Goal: Task Accomplishment & Management: Complete application form

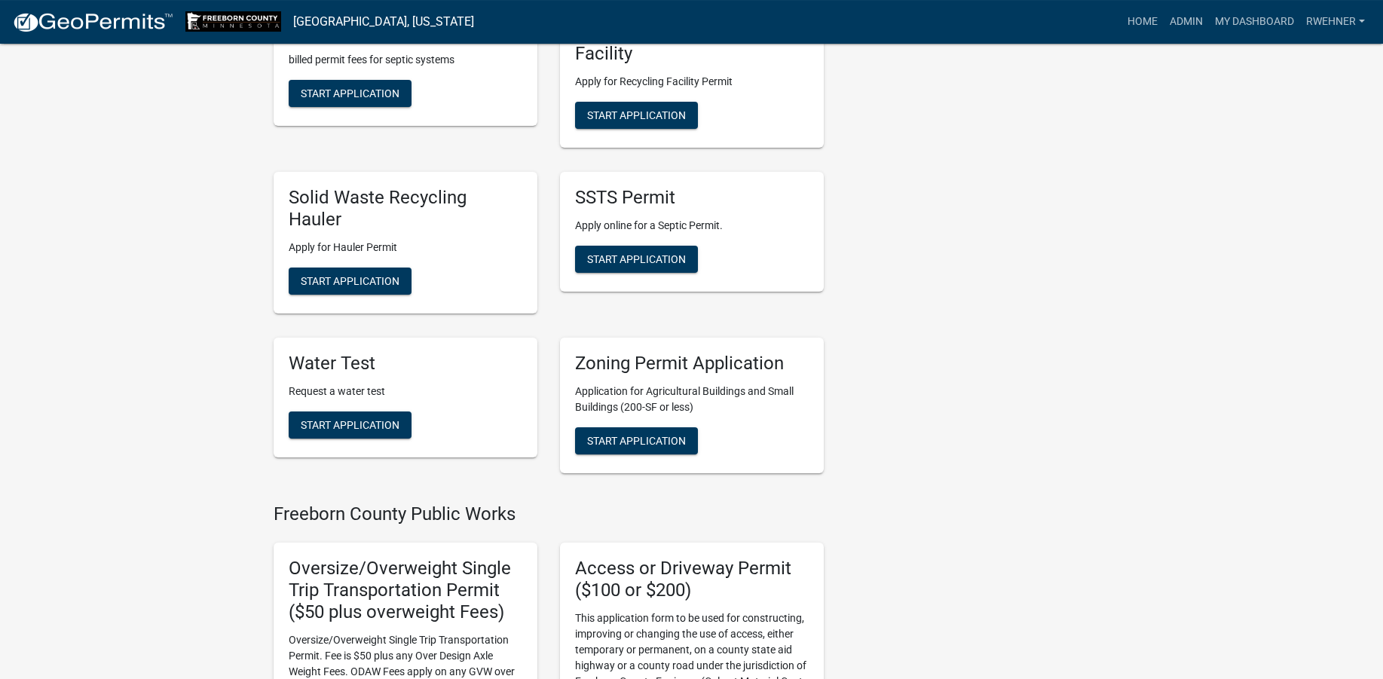
scroll to position [717, 0]
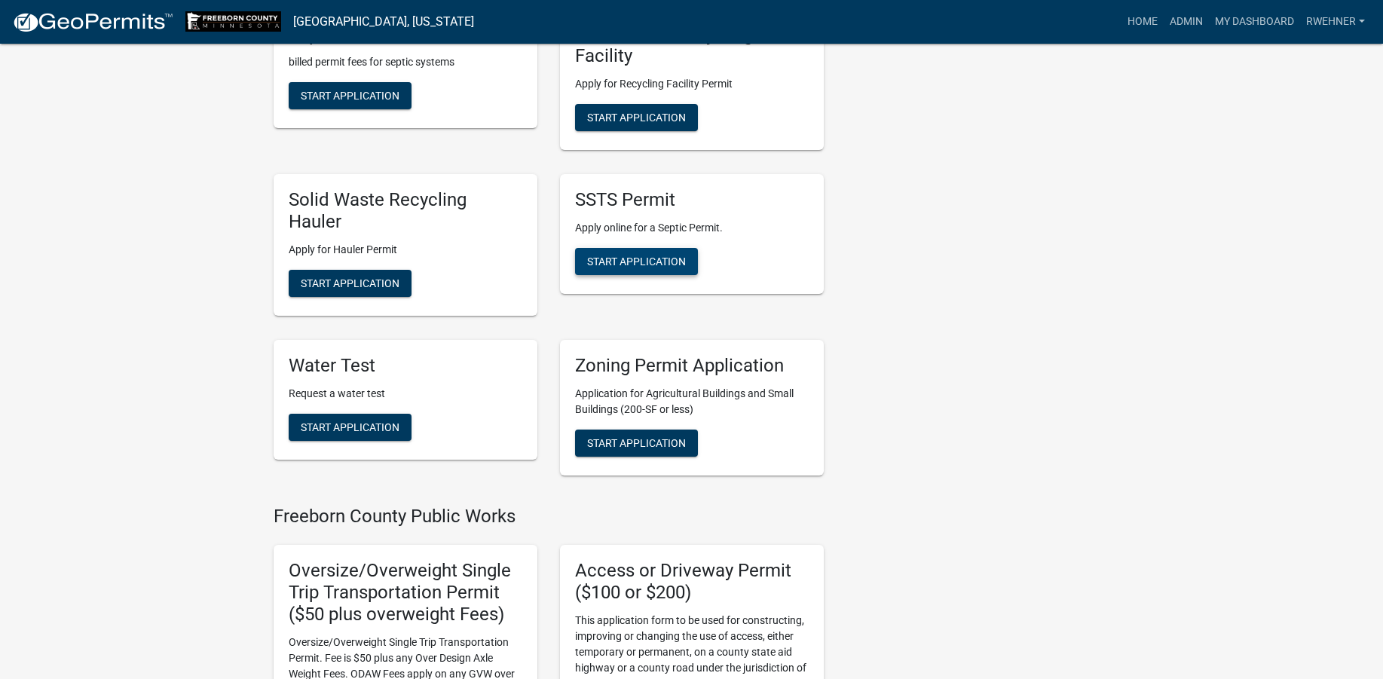
click at [654, 252] on button "Start Application" at bounding box center [636, 261] width 123 height 27
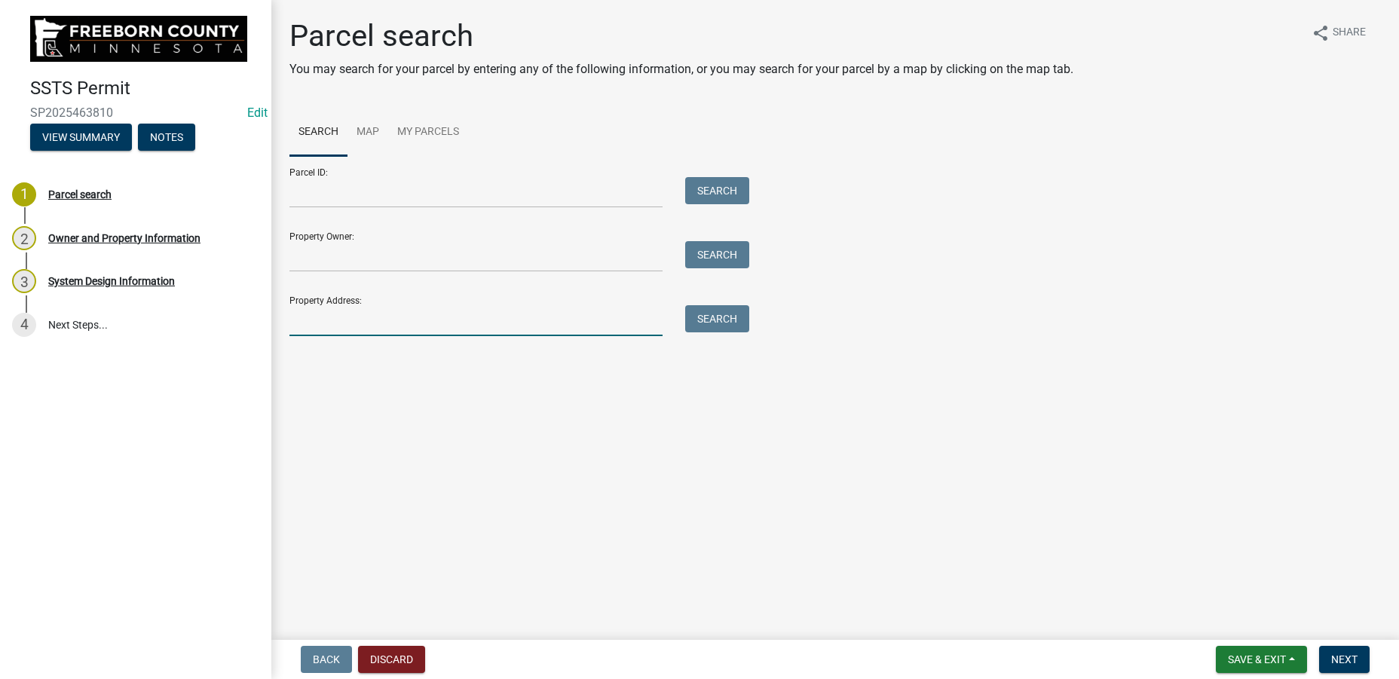
click at [338, 324] on input "Property Address:" at bounding box center [475, 320] width 373 height 31
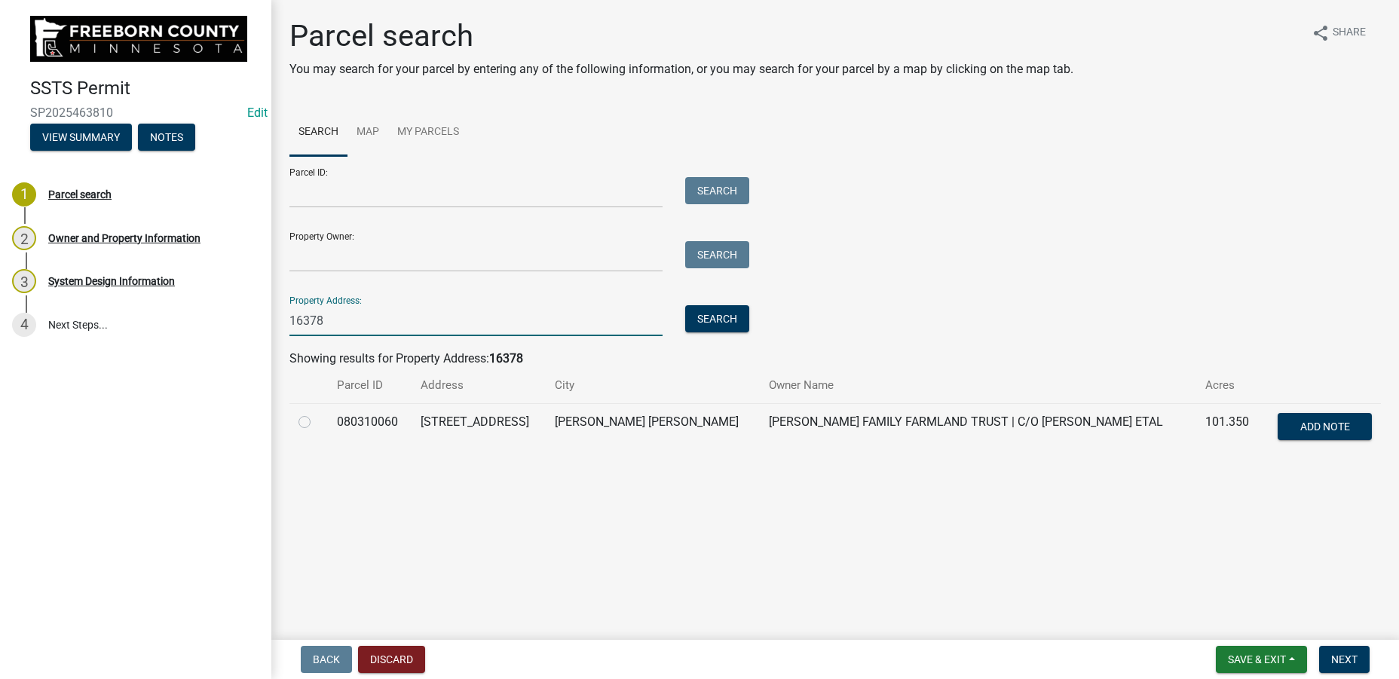
type input "16378"
click at [317, 413] on label at bounding box center [317, 413] width 0 height 0
click at [317, 423] on input "radio" at bounding box center [322, 418] width 10 height 10
radio input "true"
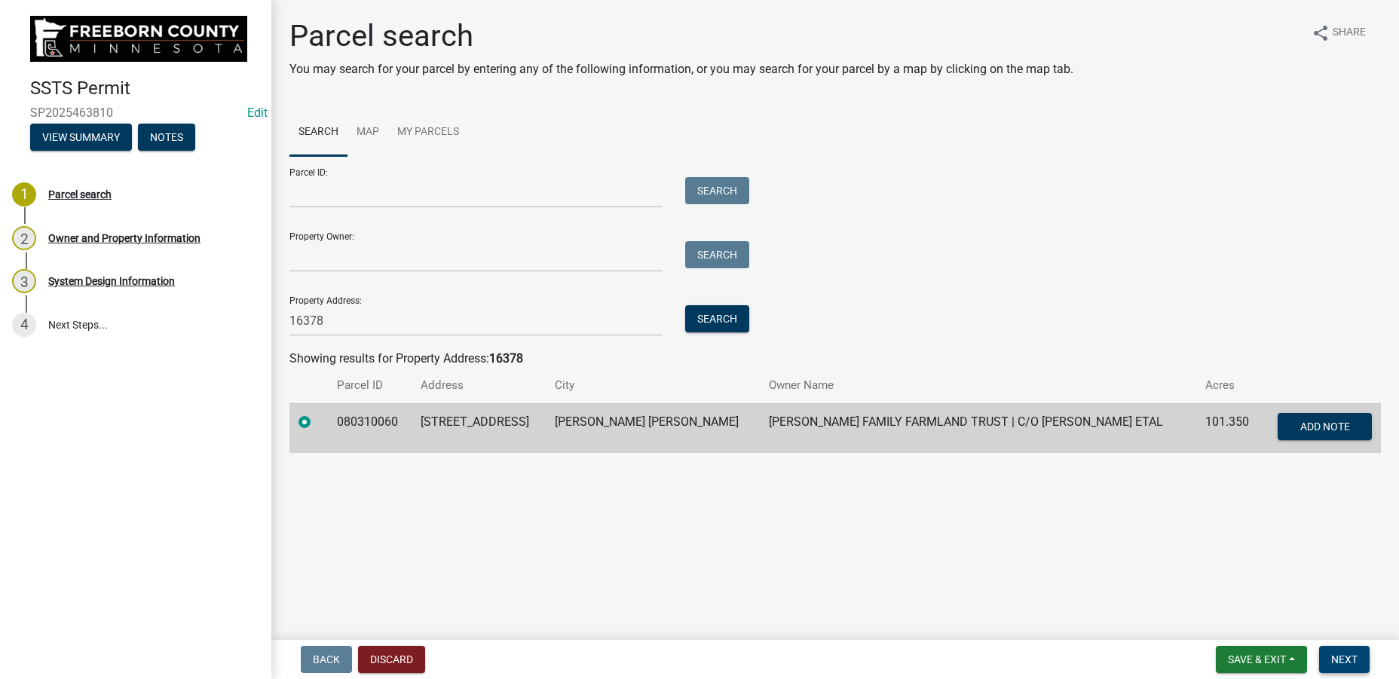
click at [1345, 657] on span "Next" at bounding box center [1344, 660] width 26 height 12
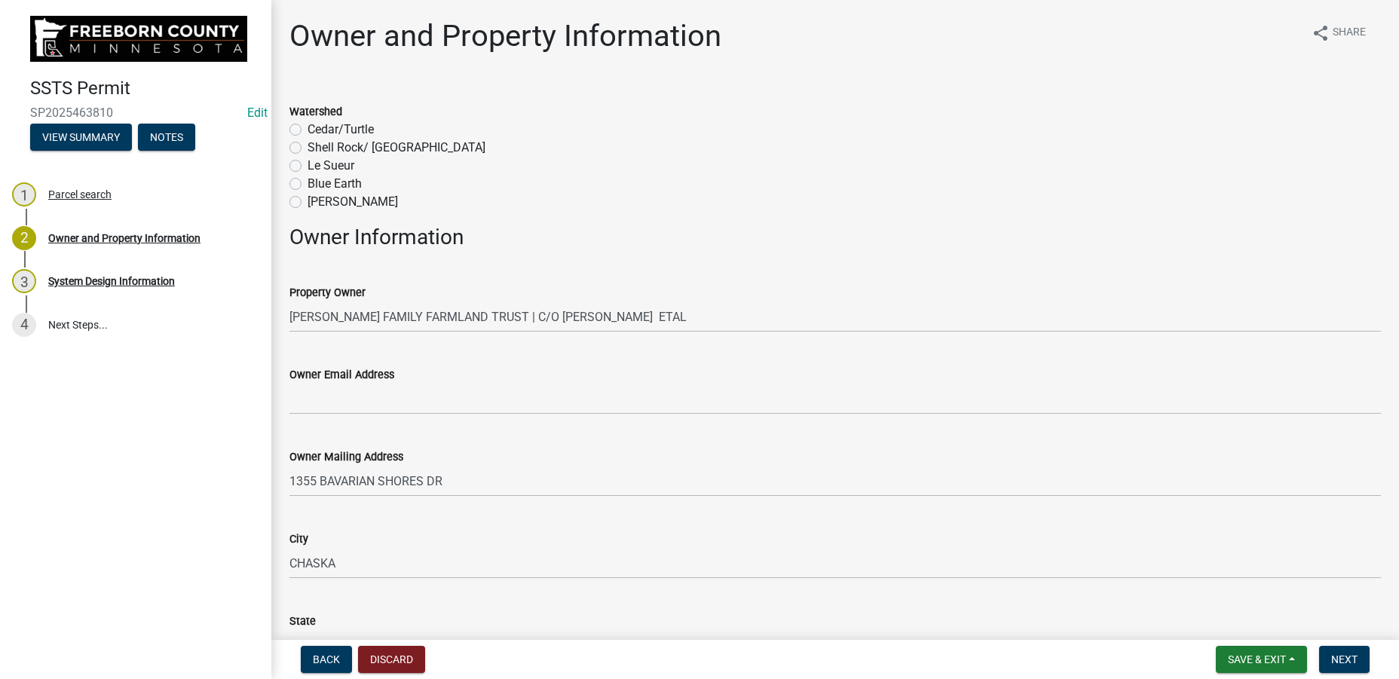
click at [298, 155] on div "Shell Rock/ [GEOGRAPHIC_DATA]" at bounding box center [834, 148] width 1091 height 18
click at [308, 150] on label "Shell Rock/ [GEOGRAPHIC_DATA]" at bounding box center [397, 148] width 178 height 18
click at [308, 148] on input "Shell Rock/ [GEOGRAPHIC_DATA]" at bounding box center [313, 144] width 10 height 10
radio input "true"
click at [689, 173] on div "Le Sueur" at bounding box center [834, 166] width 1091 height 18
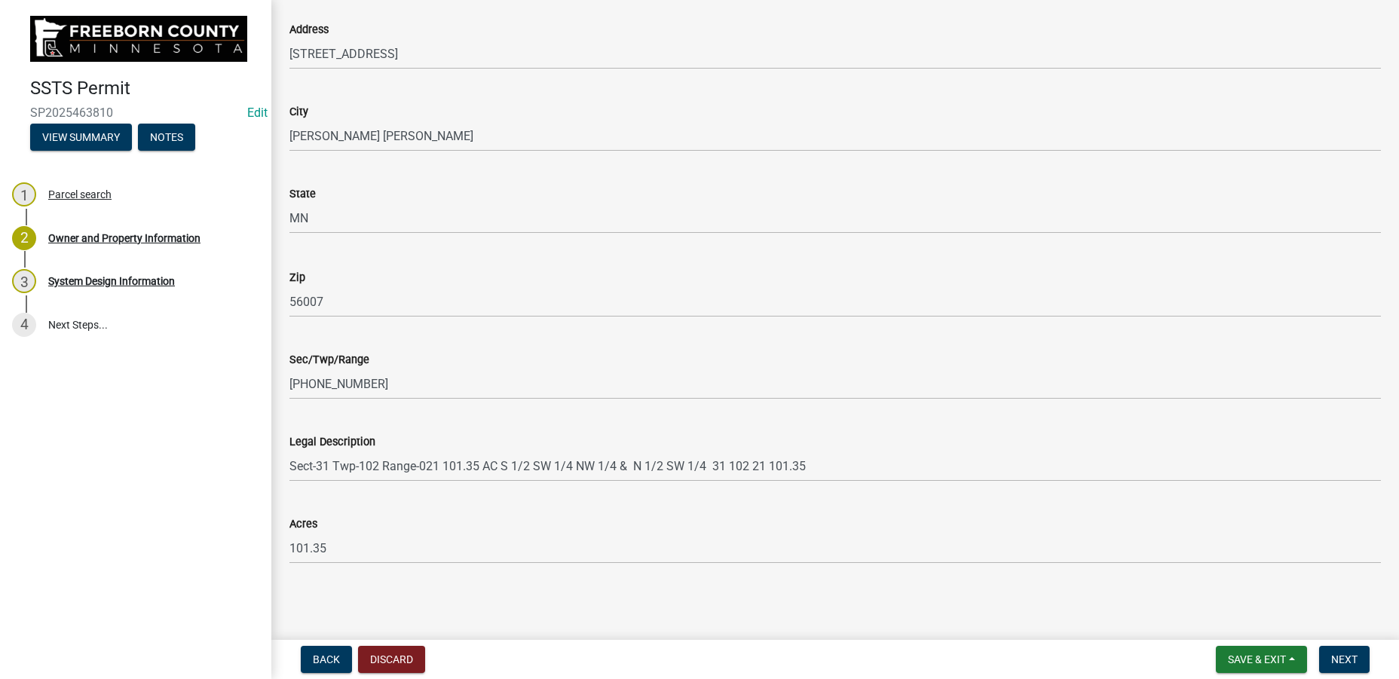
scroll to position [876, 0]
click at [1348, 657] on span "Next" at bounding box center [1344, 660] width 26 height 12
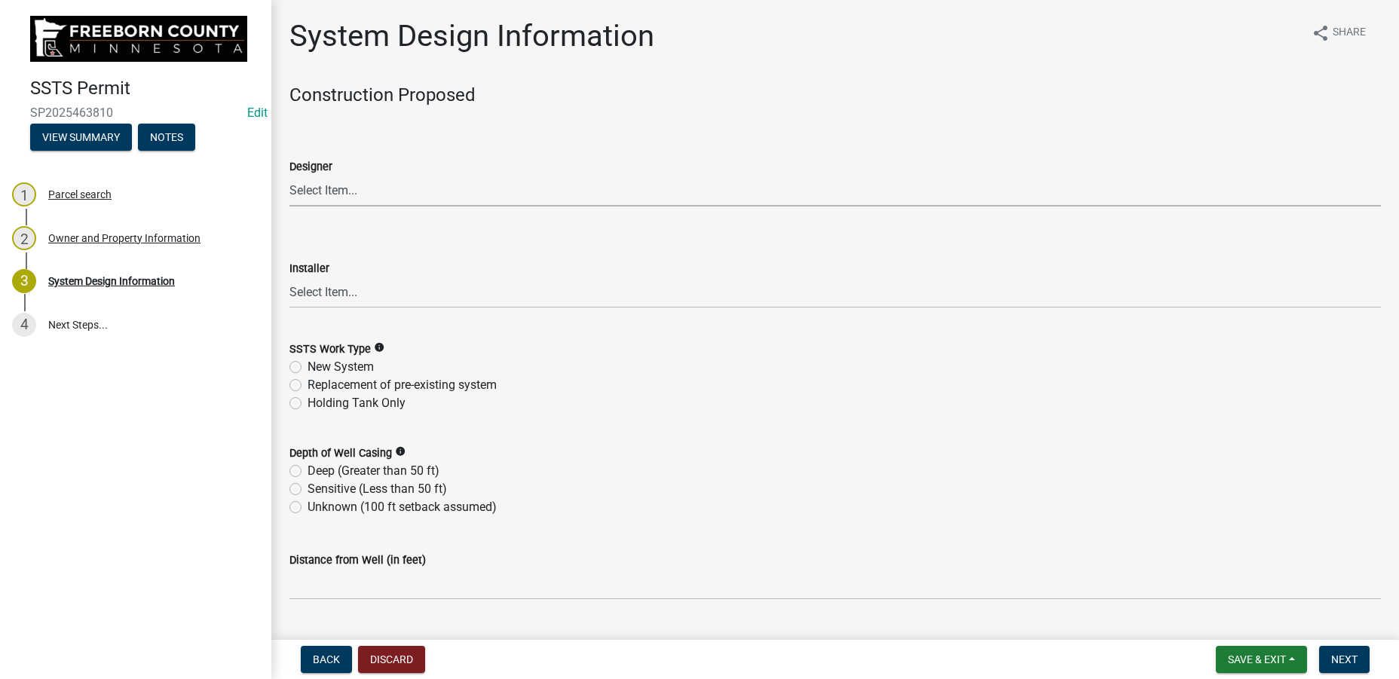
click at [289, 176] on select "Select Item... P & L Excavating Precision Septic Services [PERSON_NAME] Excavat…" at bounding box center [834, 191] width 1091 height 31
click option "Precision Septic Services" at bounding box center [0, 0] width 0 height 0
select select "1712dd66-1c59-4d8d-b780-c3501c42667d"
click at [289, 277] on select "Select Item... P & L Excavating Precision Septic Services [PERSON_NAME] Excavat…" at bounding box center [834, 292] width 1091 height 31
click option "Precision Septic Services" at bounding box center [0, 0] width 0 height 0
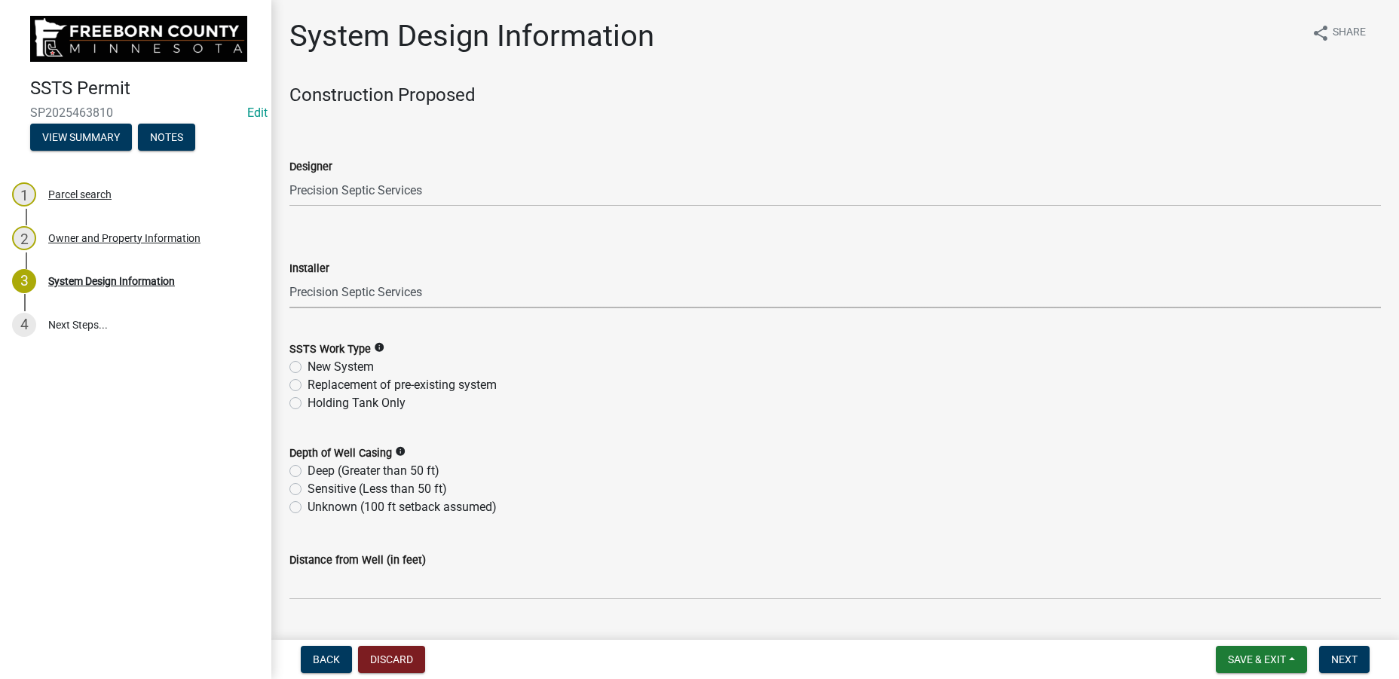
select select "1712dd66-1c59-4d8d-b780-c3501c42667d"
click at [308, 363] on label "New System" at bounding box center [341, 367] width 66 height 18
click at [308, 363] on input "New System" at bounding box center [313, 363] width 10 height 10
radio input "true"
click at [308, 468] on label "Deep (Greater than 50 ft)" at bounding box center [374, 471] width 132 height 18
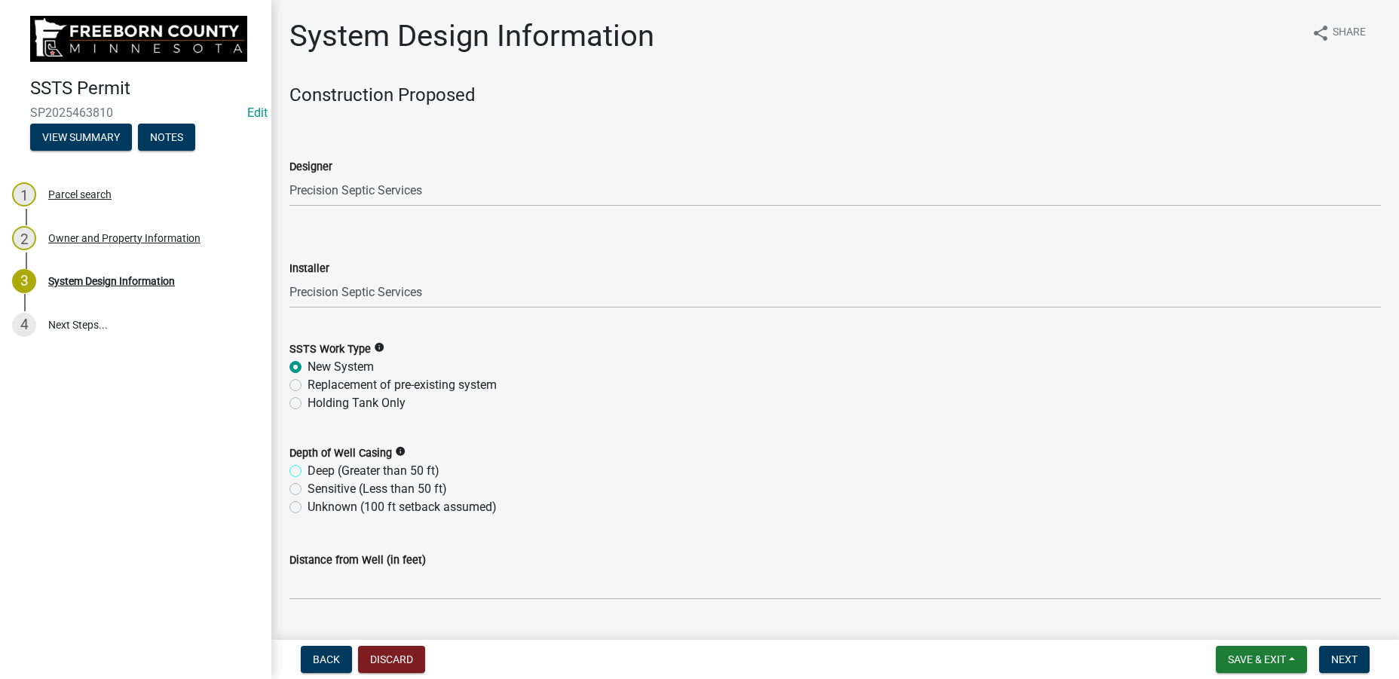
click at [308, 468] on input "Deep (Greater than 50 ft)" at bounding box center [313, 467] width 10 height 10
radio input "true"
click at [569, 467] on div "Deep (Greater than 50 ft)" at bounding box center [834, 471] width 1091 height 18
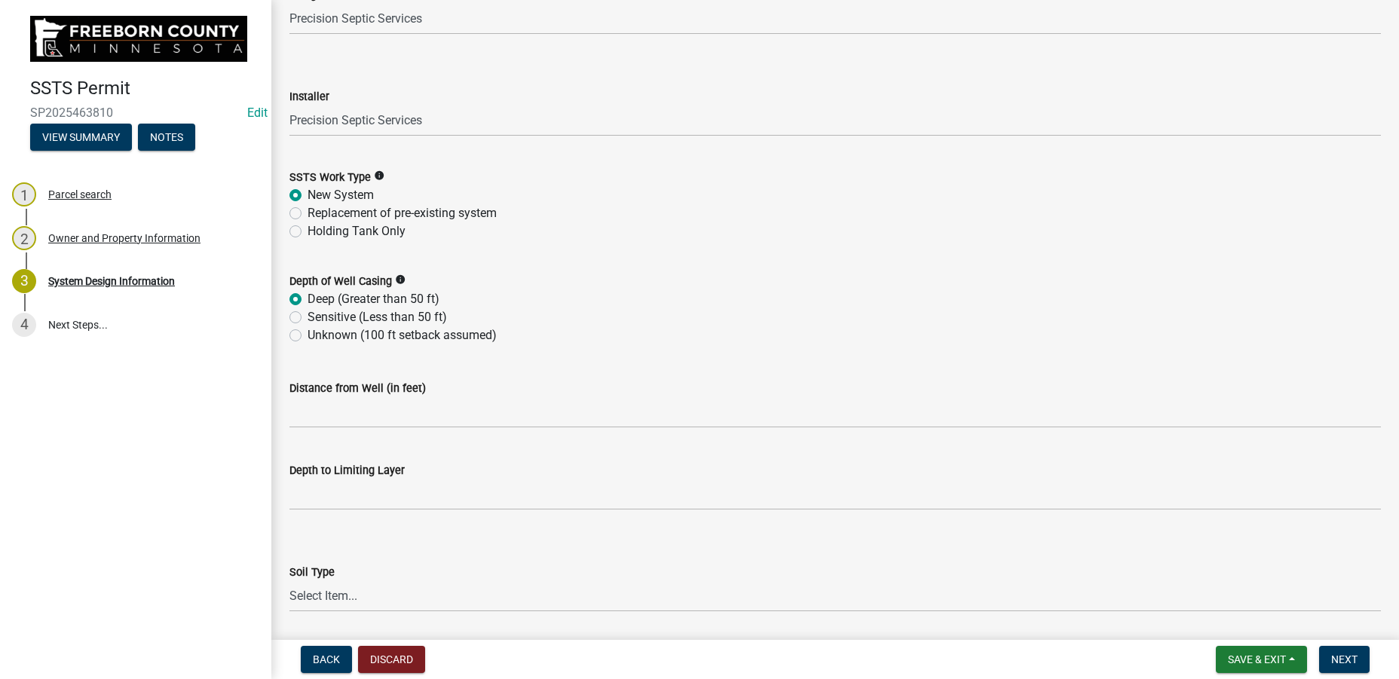
scroll to position [215, 0]
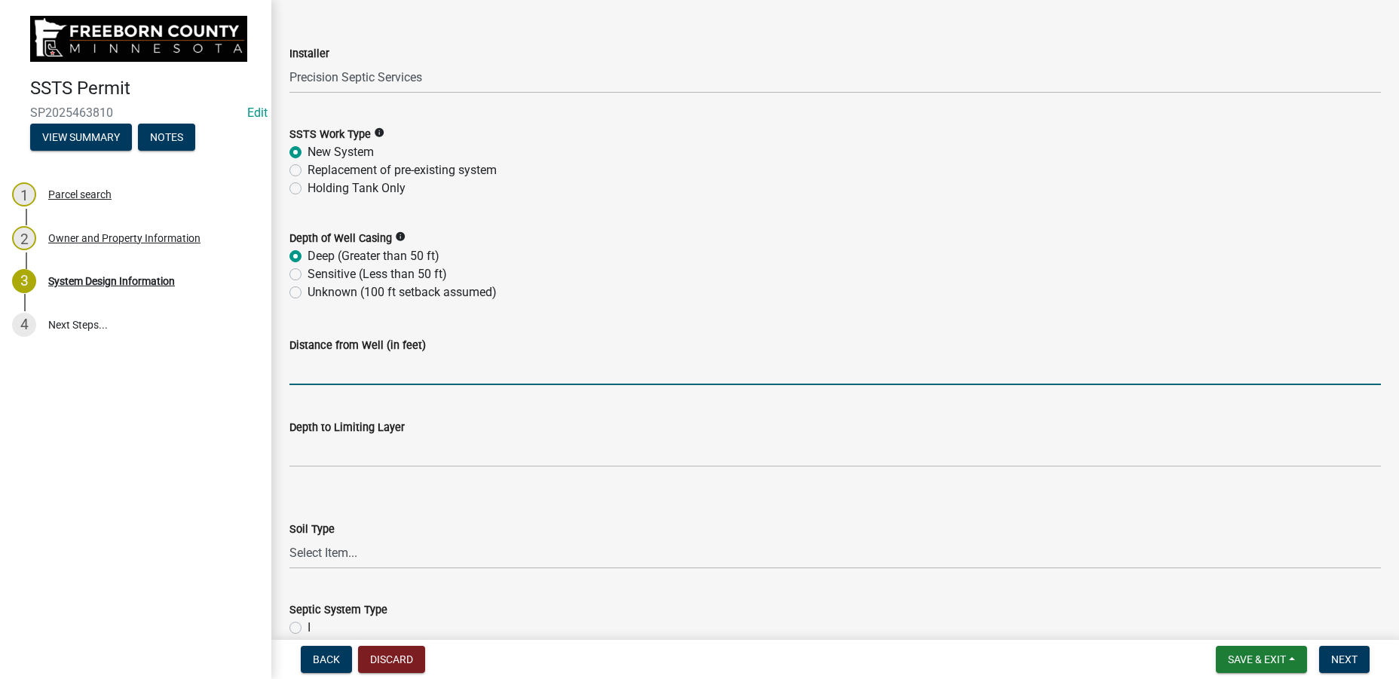
click at [452, 366] on input "Distance from Well (in feet)" at bounding box center [834, 369] width 1091 height 31
type input "60"
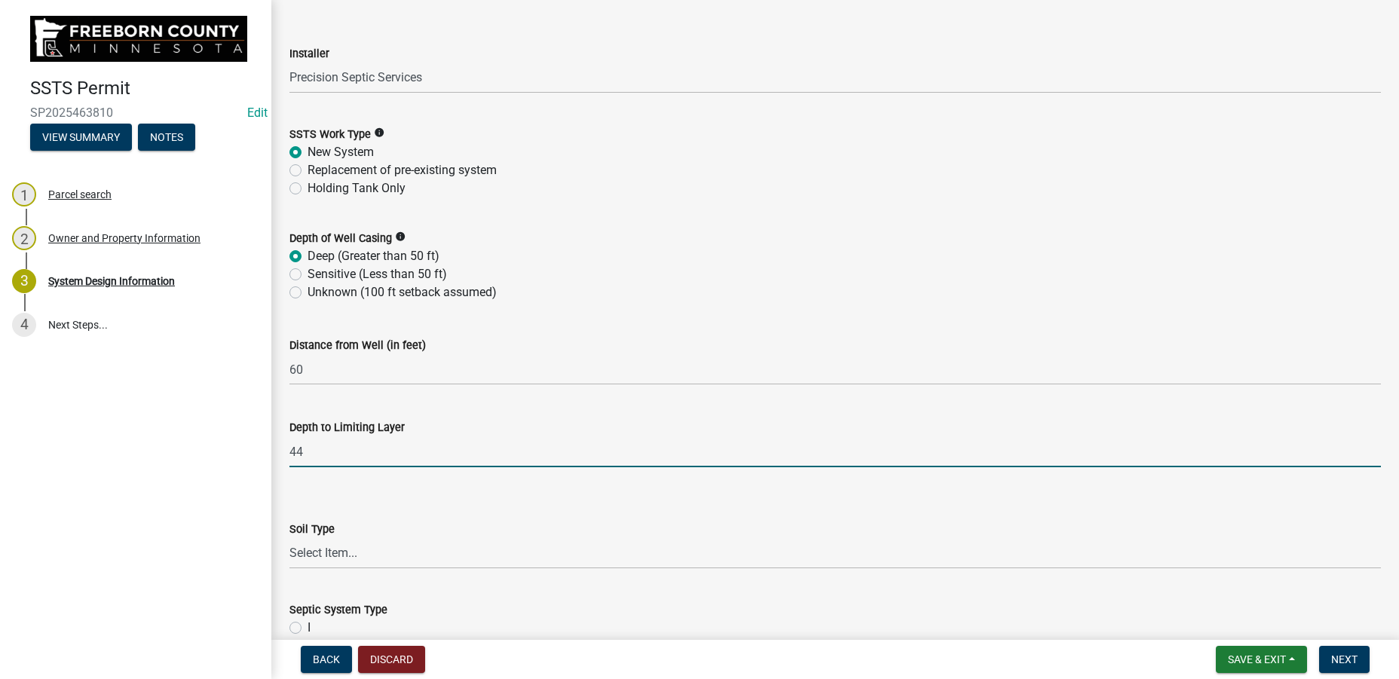
type input "44"
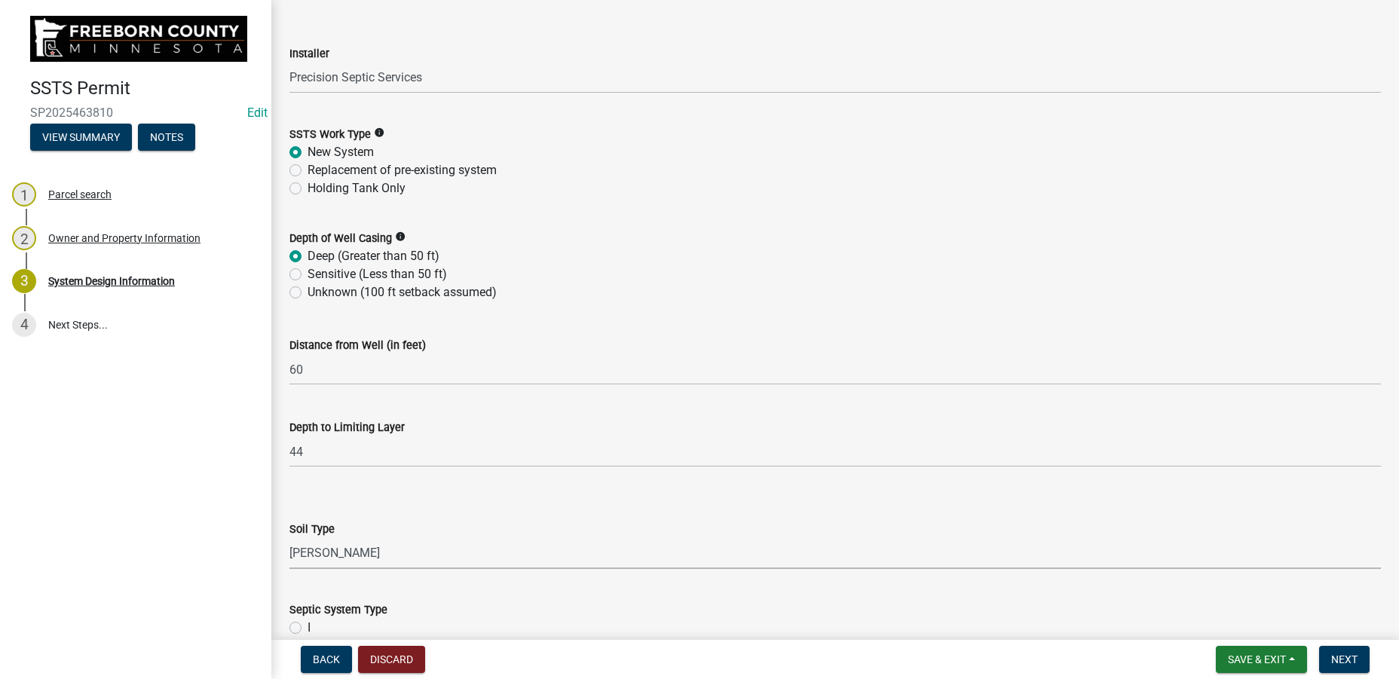
select select "11143e30-a6ad-423f-b809-d14db2597038"
click at [308, 637] on input "II" at bounding box center [313, 642] width 10 height 10
radio input "true"
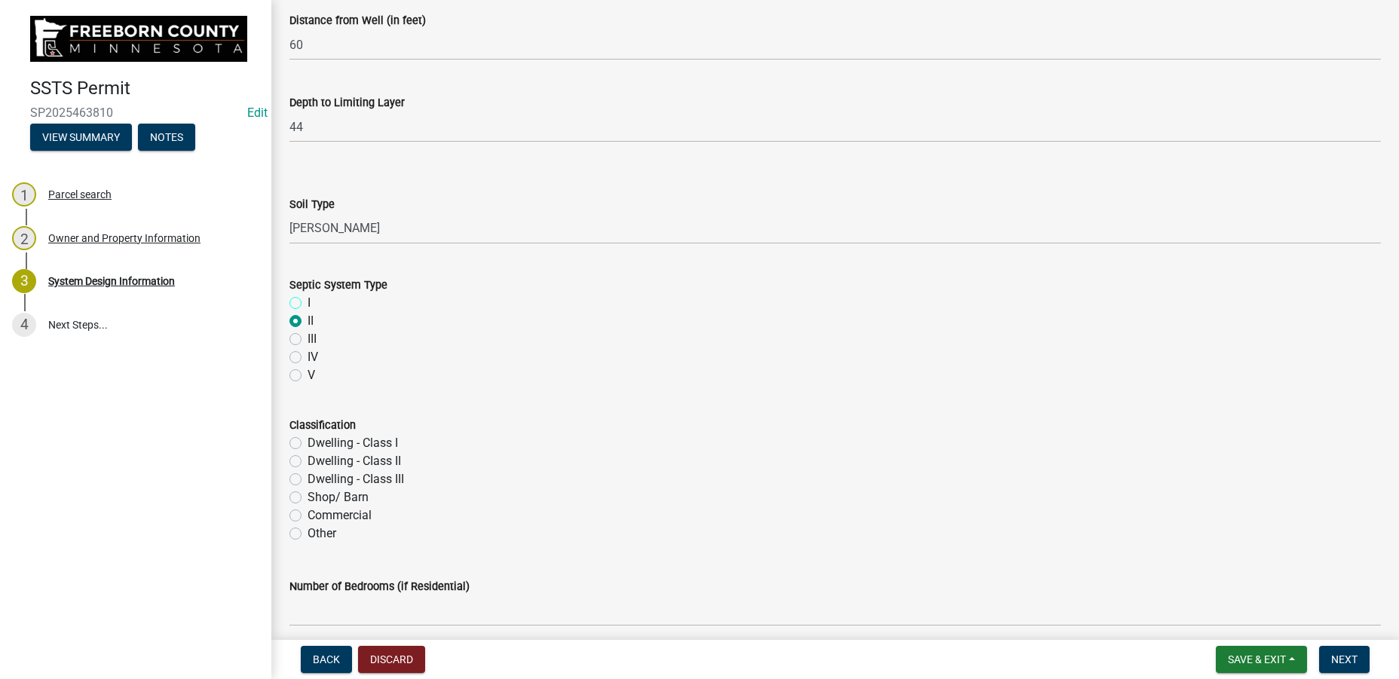
click at [308, 294] on input "I" at bounding box center [313, 299] width 10 height 10
radio input "true"
click at [308, 452] on input "Dwelling - CIass II" at bounding box center [313, 457] width 10 height 10
radio input "true"
click at [308, 434] on input "Dwelling - Class I" at bounding box center [313, 439] width 10 height 10
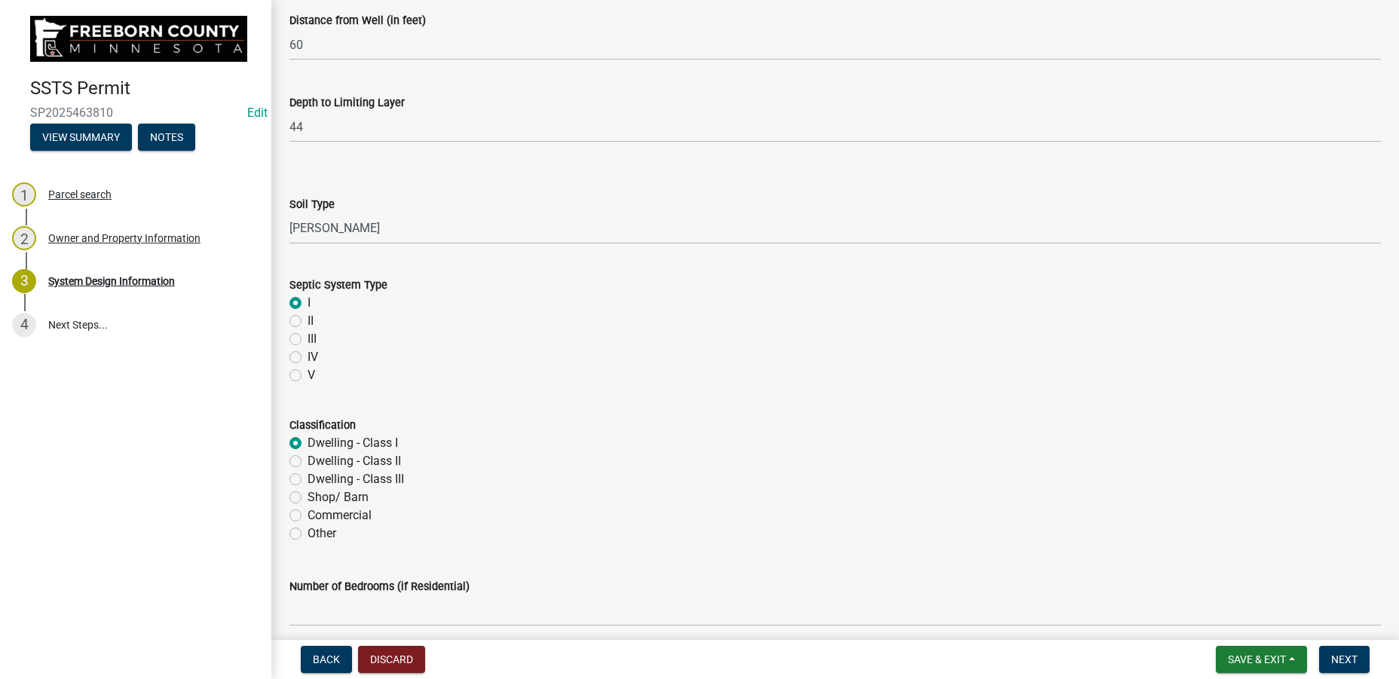
radio input "true"
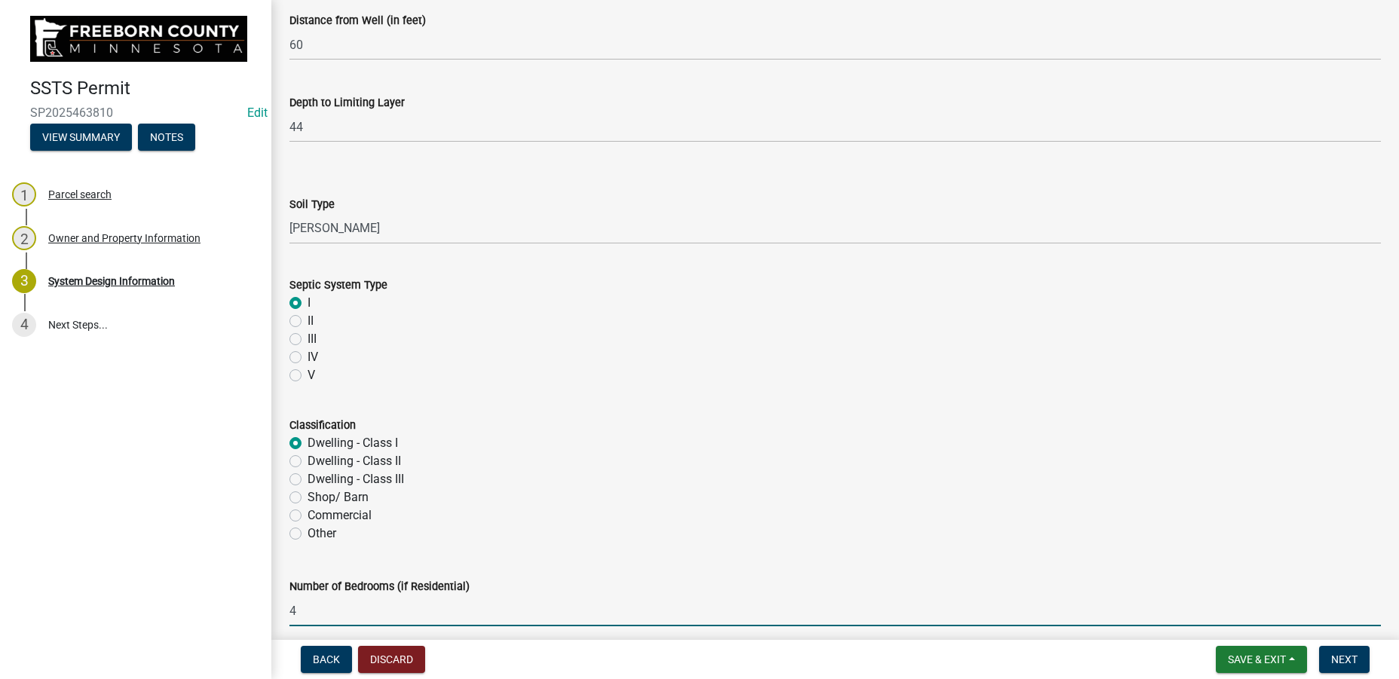
type input "4"
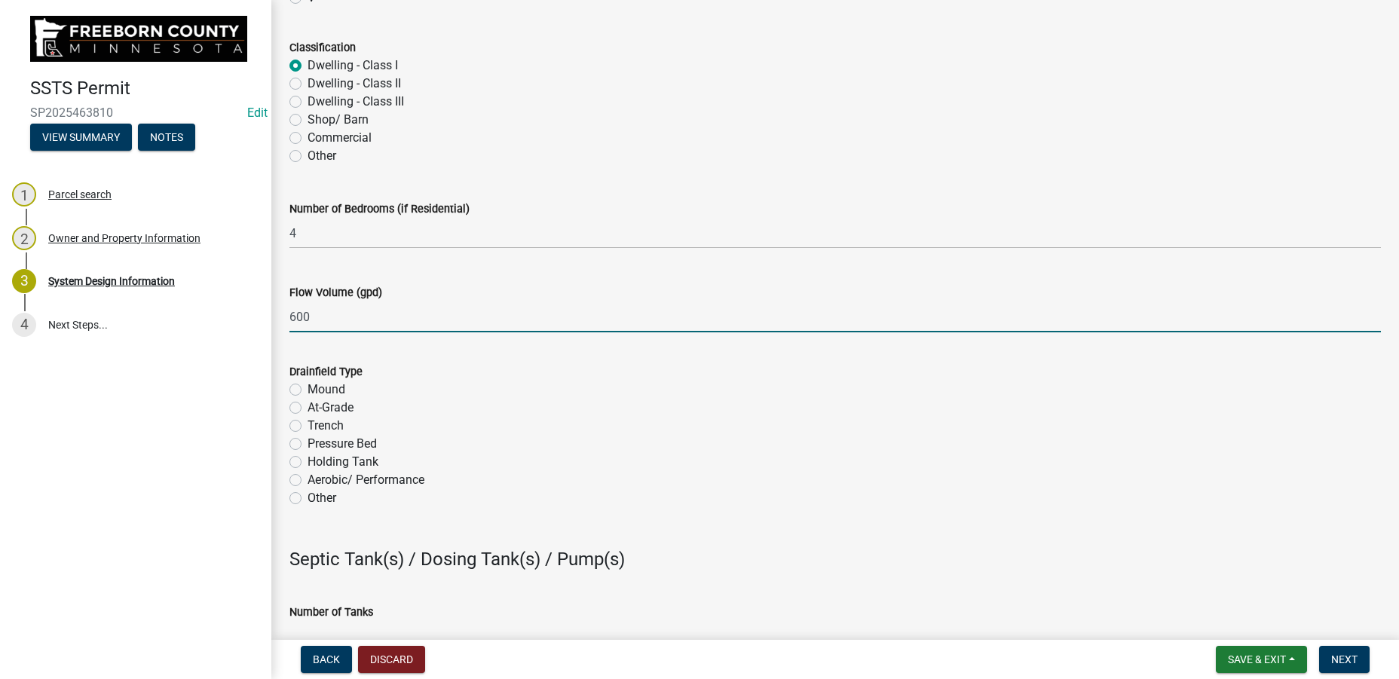
type input "600"
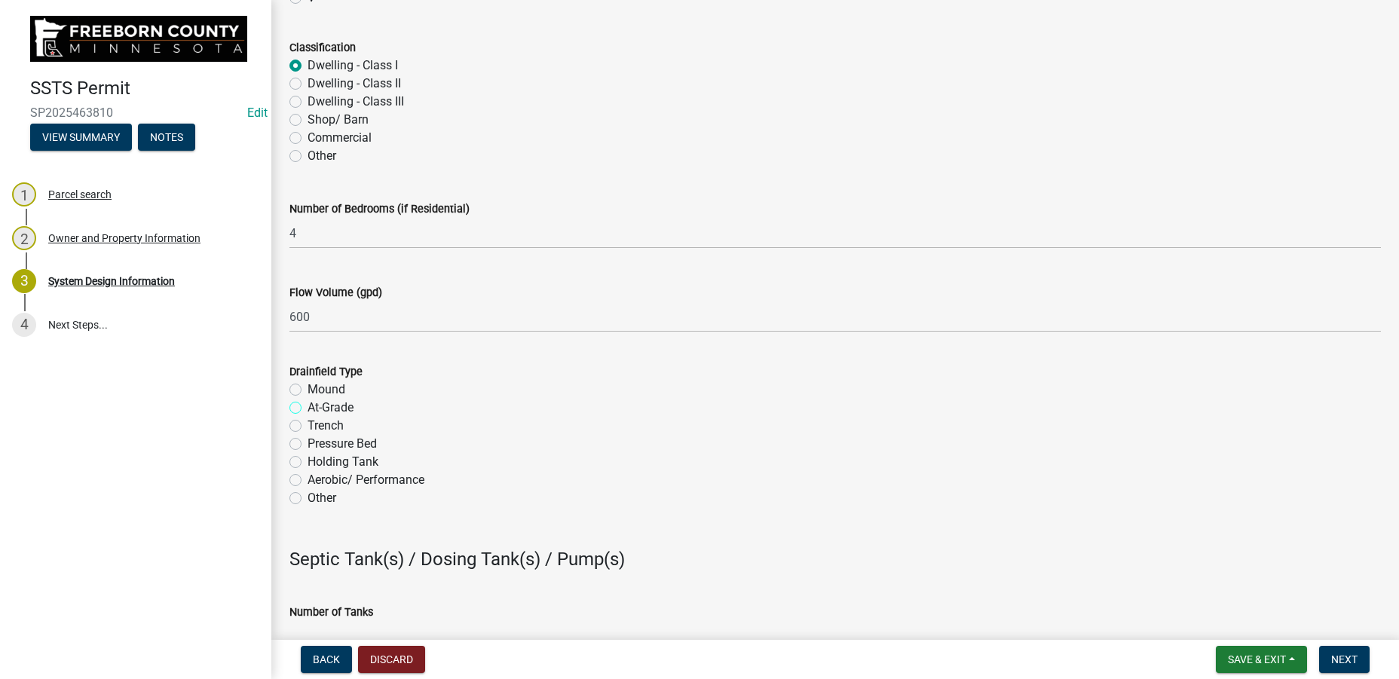
click at [308, 399] on input "At-Grade" at bounding box center [313, 404] width 10 height 10
radio input "true"
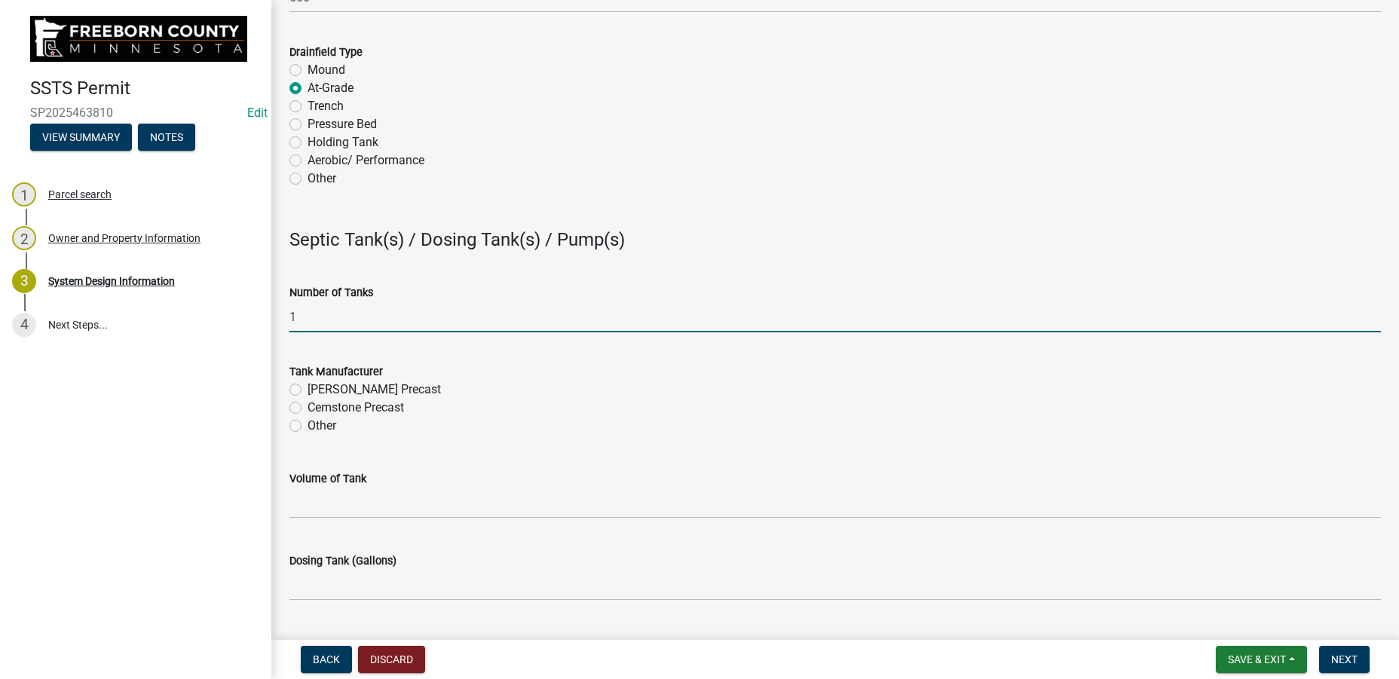
type input "1"
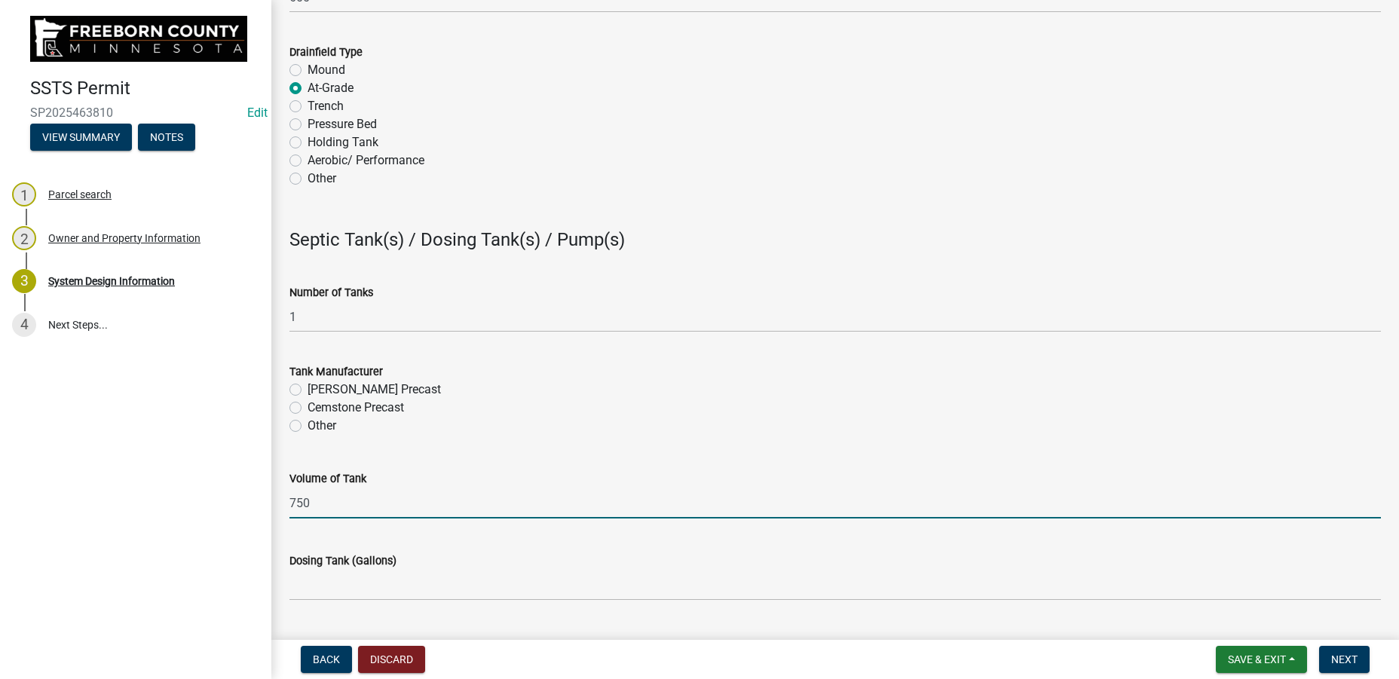
type input "750"
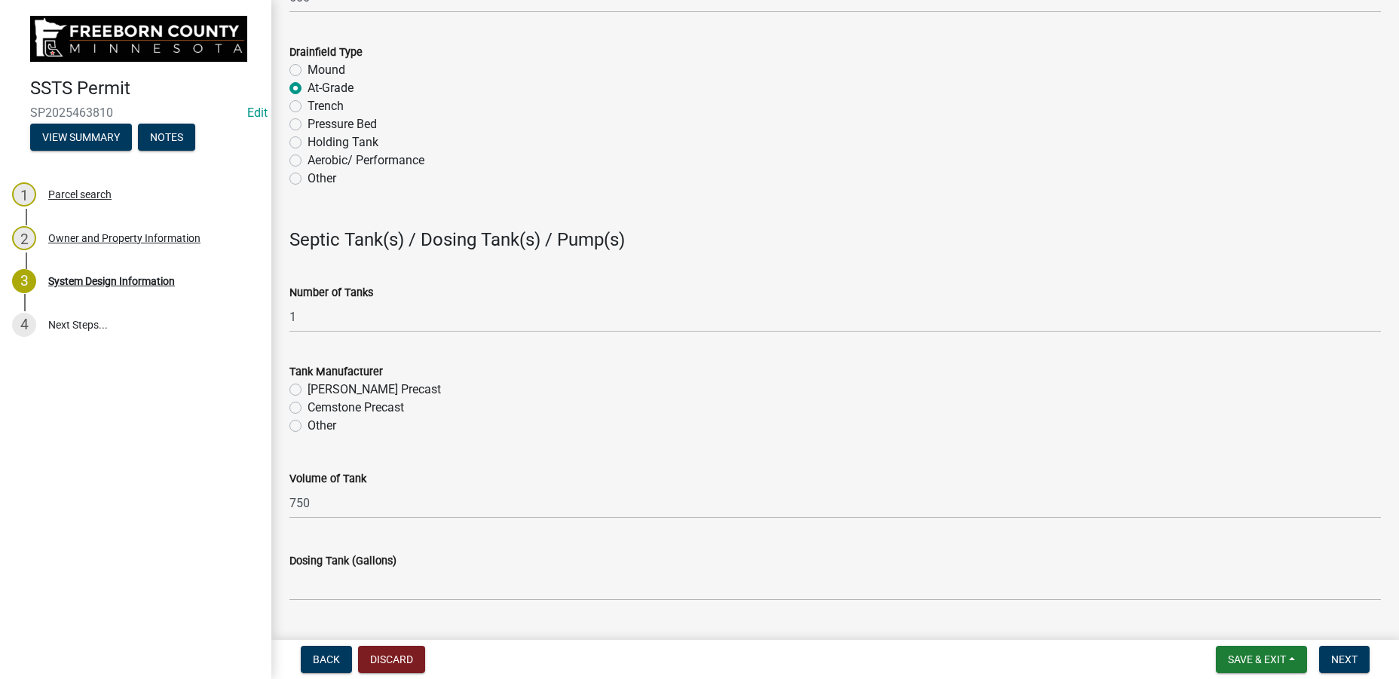
click at [308, 408] on label "Cemstone Precast" at bounding box center [356, 408] width 96 height 18
click at [308, 408] on input "Cemstone Precast" at bounding box center [313, 404] width 10 height 10
radio input "true"
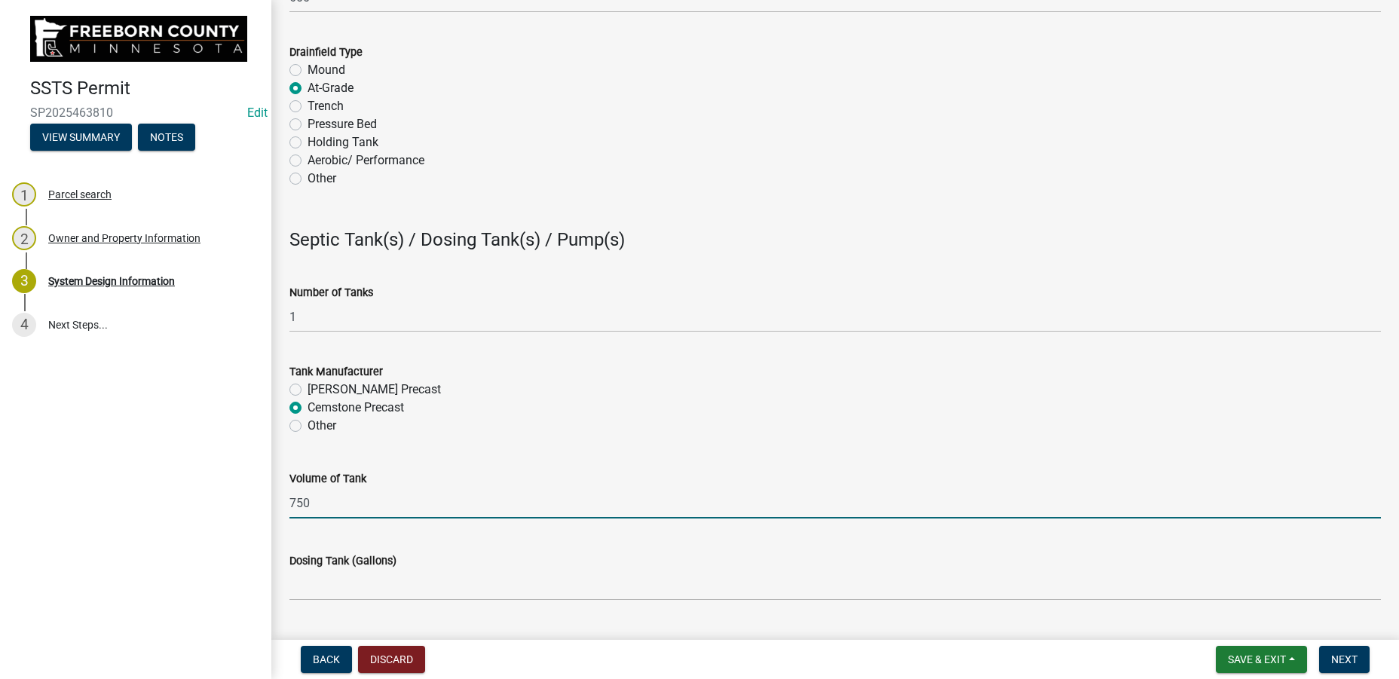
click at [321, 507] on input "750" at bounding box center [834, 503] width 1091 height 31
type input "7"
type input "1500"
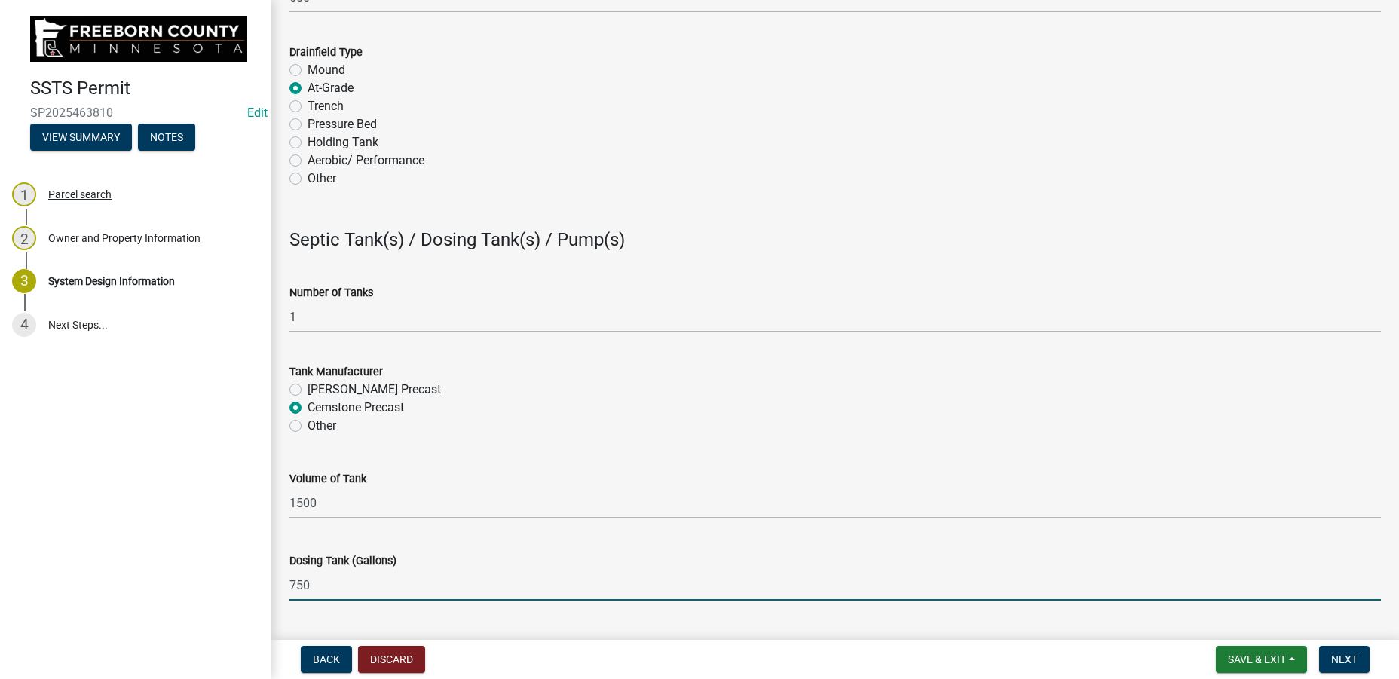
type input "750"
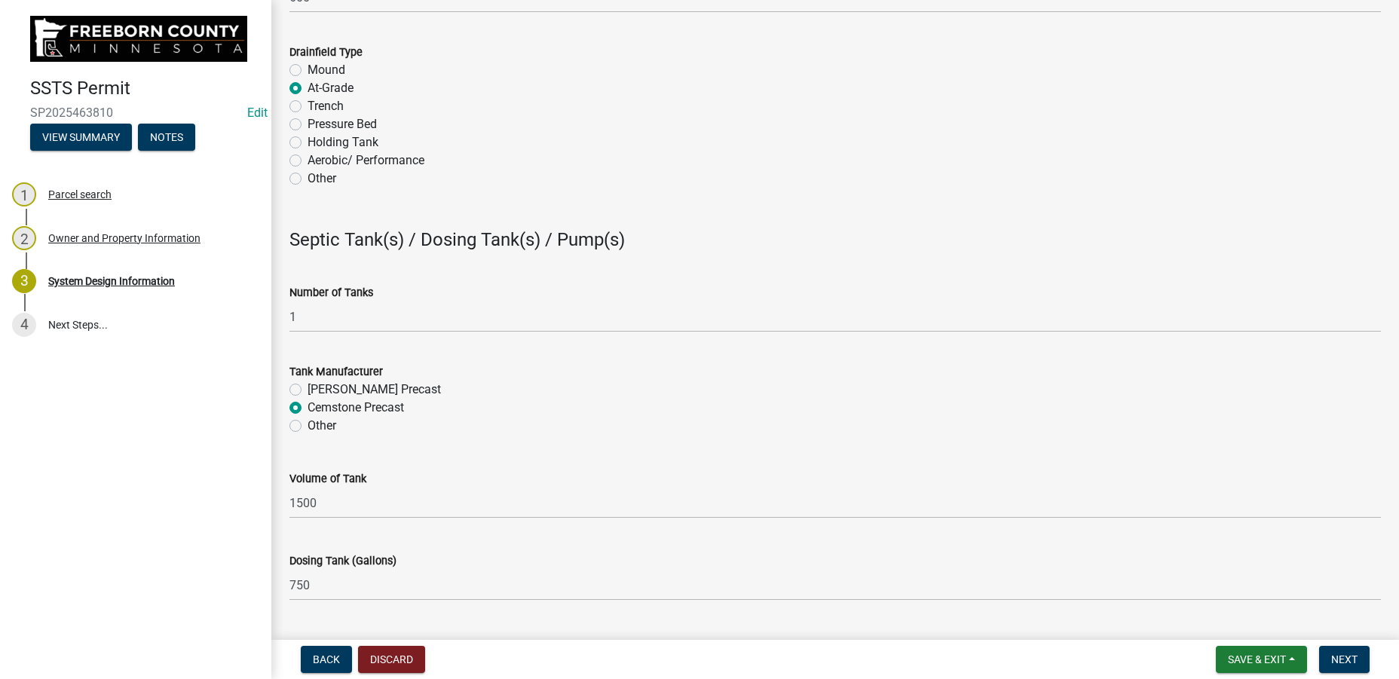
scroll to position [1575, 0]
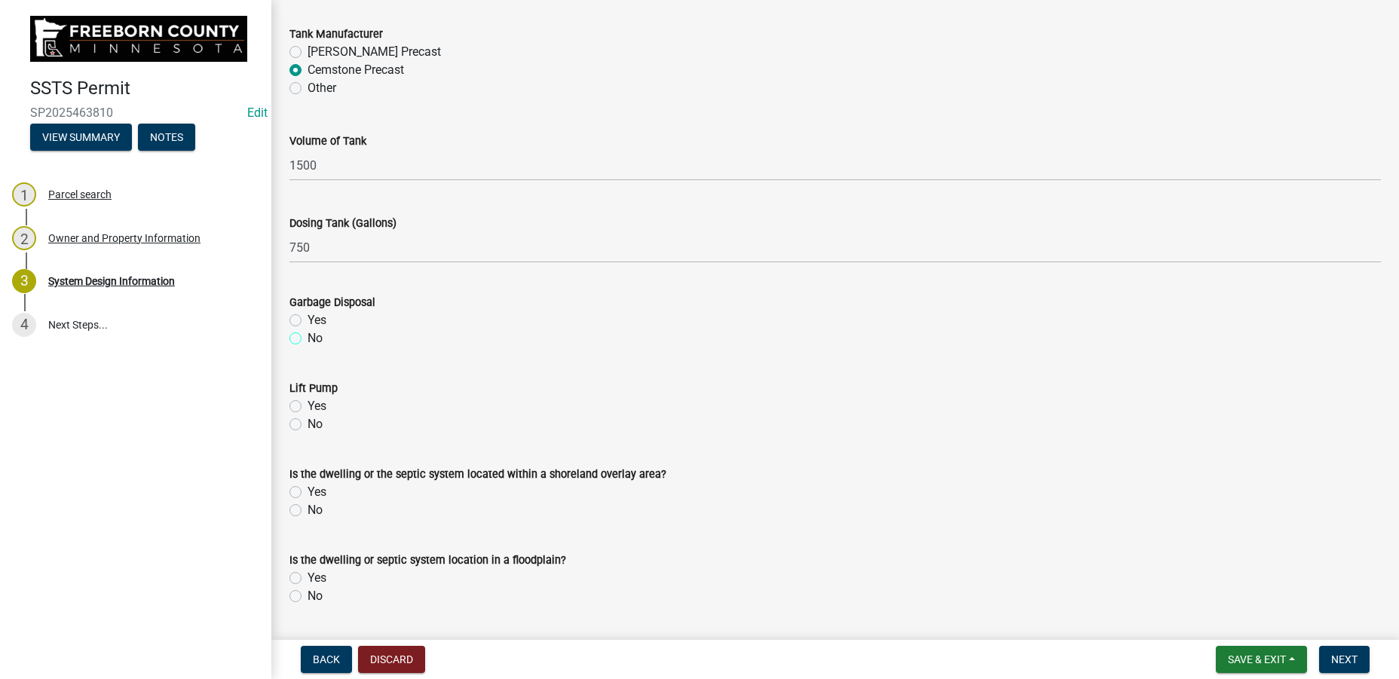
click at [308, 329] on input "No" at bounding box center [313, 334] width 10 height 10
radio input "true"
click at [308, 415] on input "No" at bounding box center [313, 420] width 10 height 10
radio input "true"
click at [308, 501] on input "No" at bounding box center [313, 506] width 10 height 10
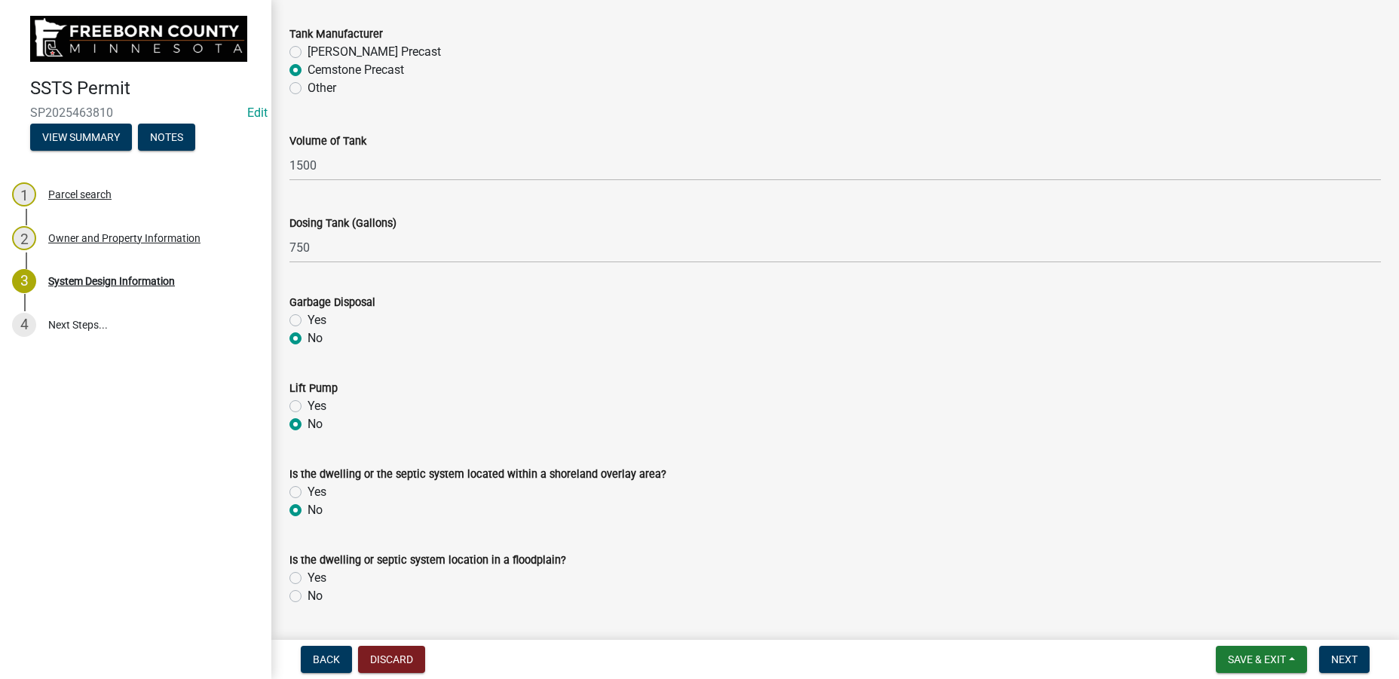
radio input "true"
click at [308, 587] on input "No" at bounding box center [313, 592] width 10 height 10
radio input "true"
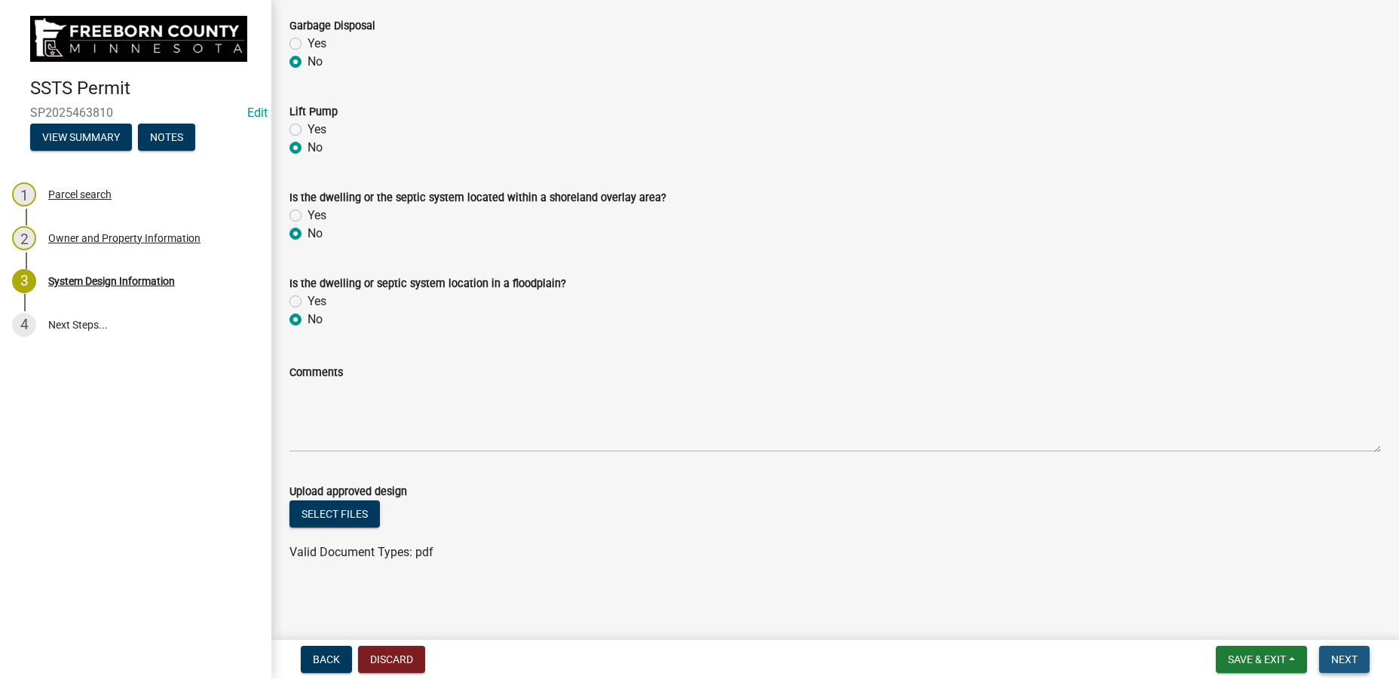
click at [1337, 658] on span "Next" at bounding box center [1344, 660] width 26 height 12
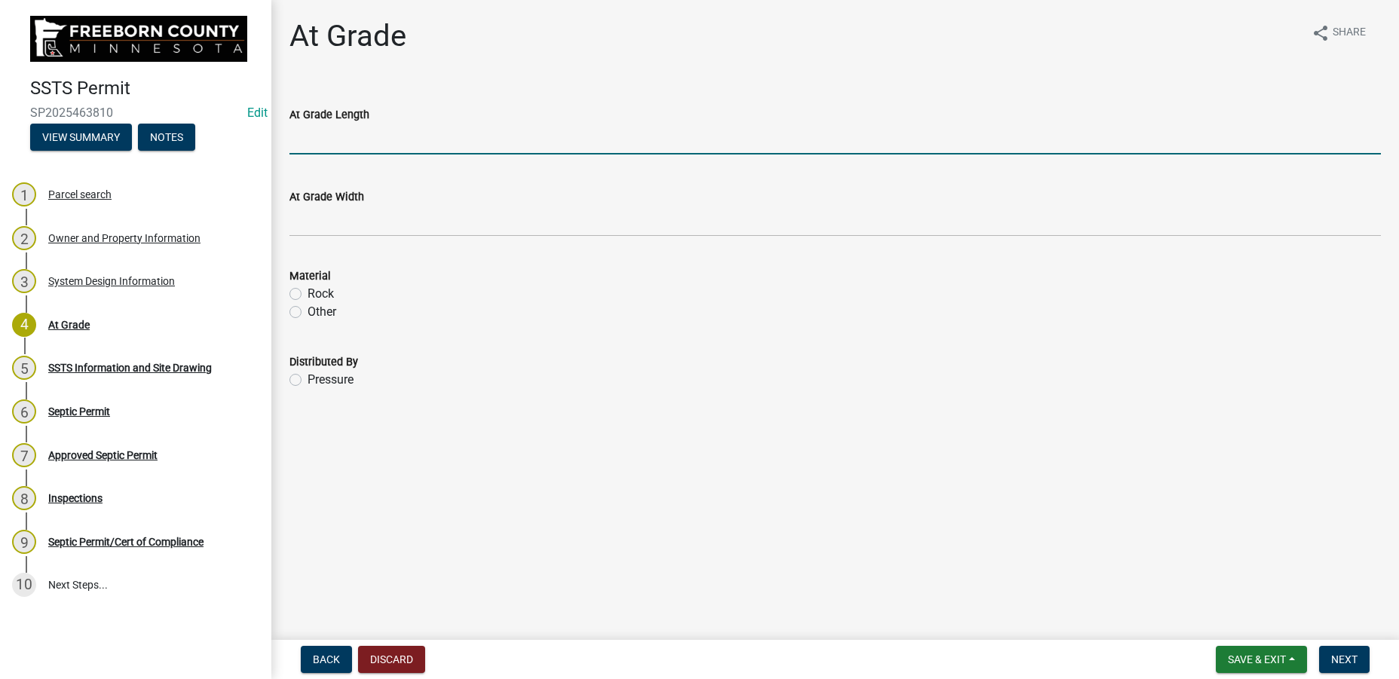
click at [559, 144] on input "At Grade Length" at bounding box center [834, 139] width 1091 height 31
type input "100"
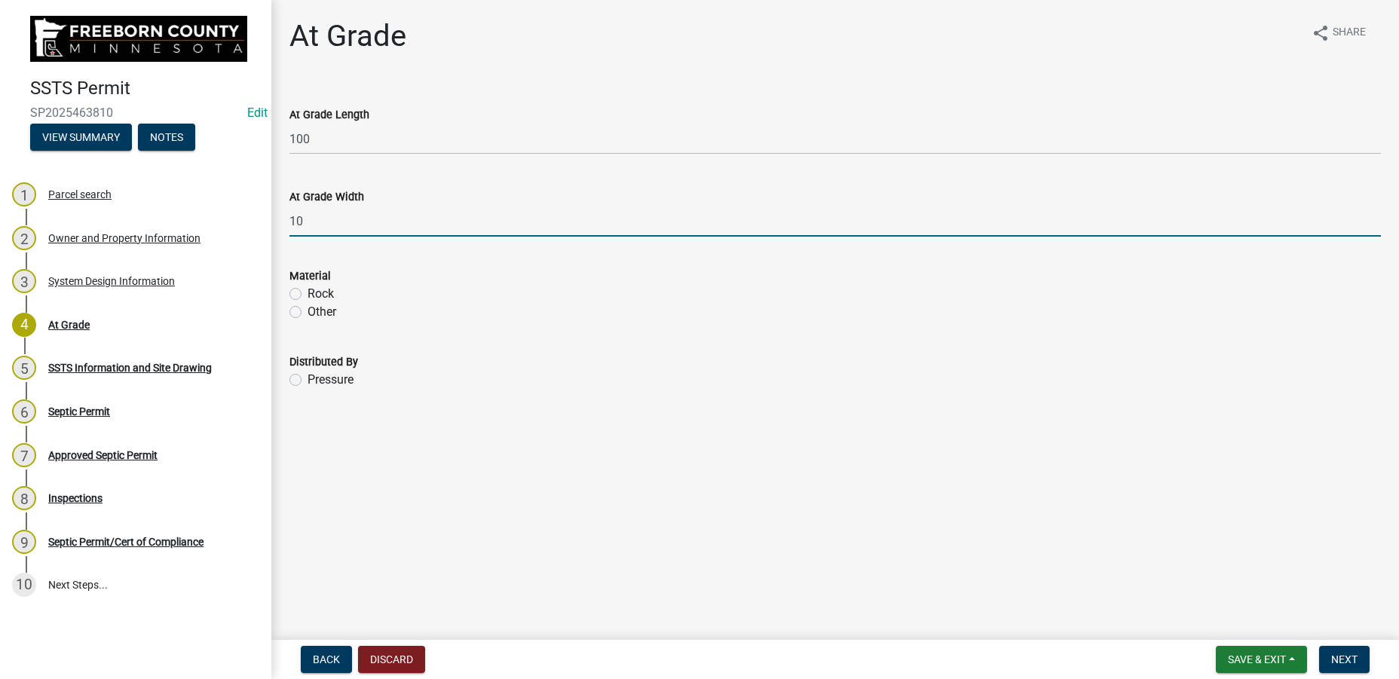
type input "10"
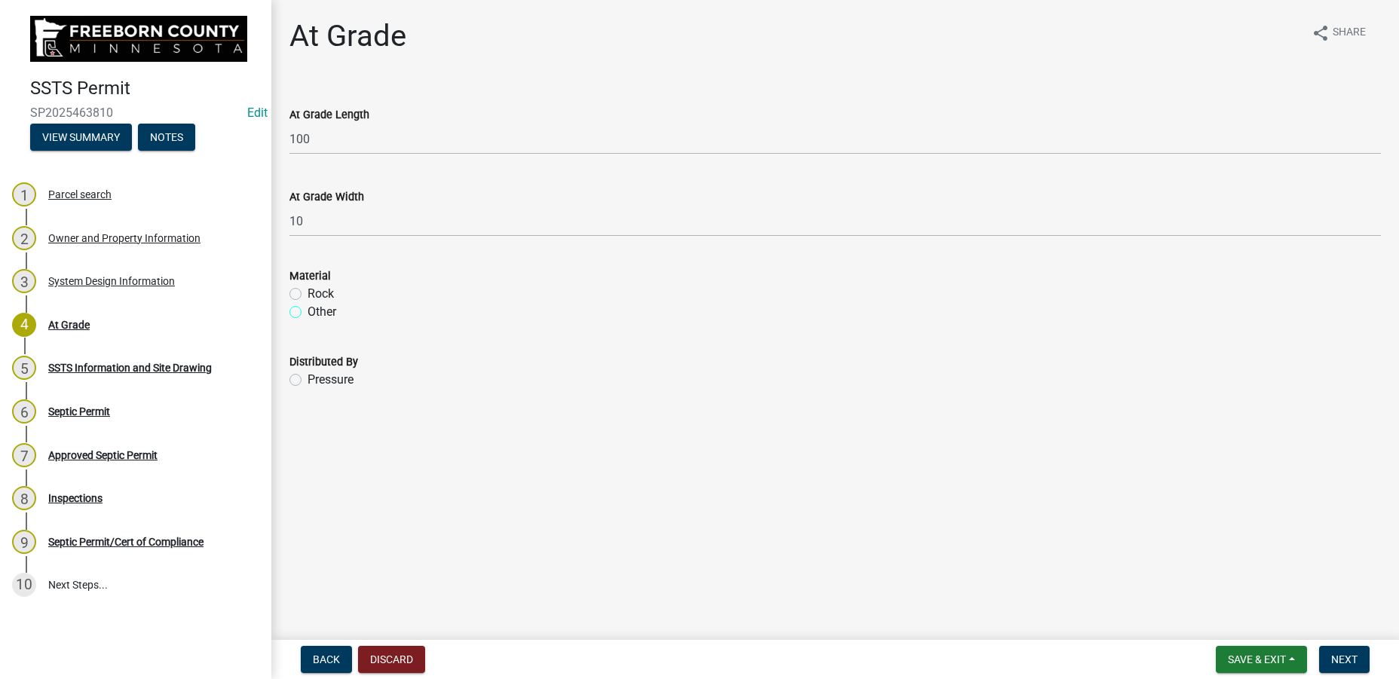
click at [308, 303] on input "Other" at bounding box center [313, 308] width 10 height 10
radio input "true"
click at [308, 285] on input "Rock" at bounding box center [313, 290] width 10 height 10
radio input "true"
click at [308, 371] on input "Pressure" at bounding box center [313, 376] width 10 height 10
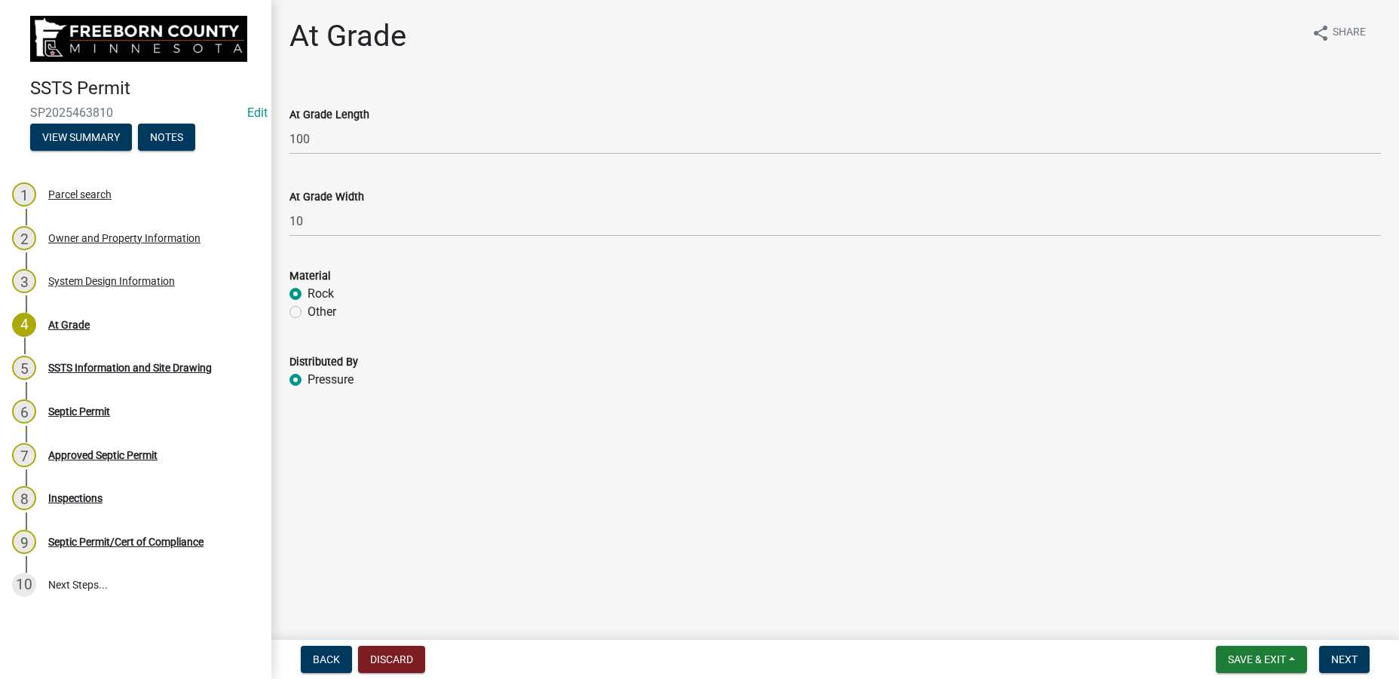
radio input "true"
click at [1336, 660] on span "Next" at bounding box center [1344, 660] width 26 height 12
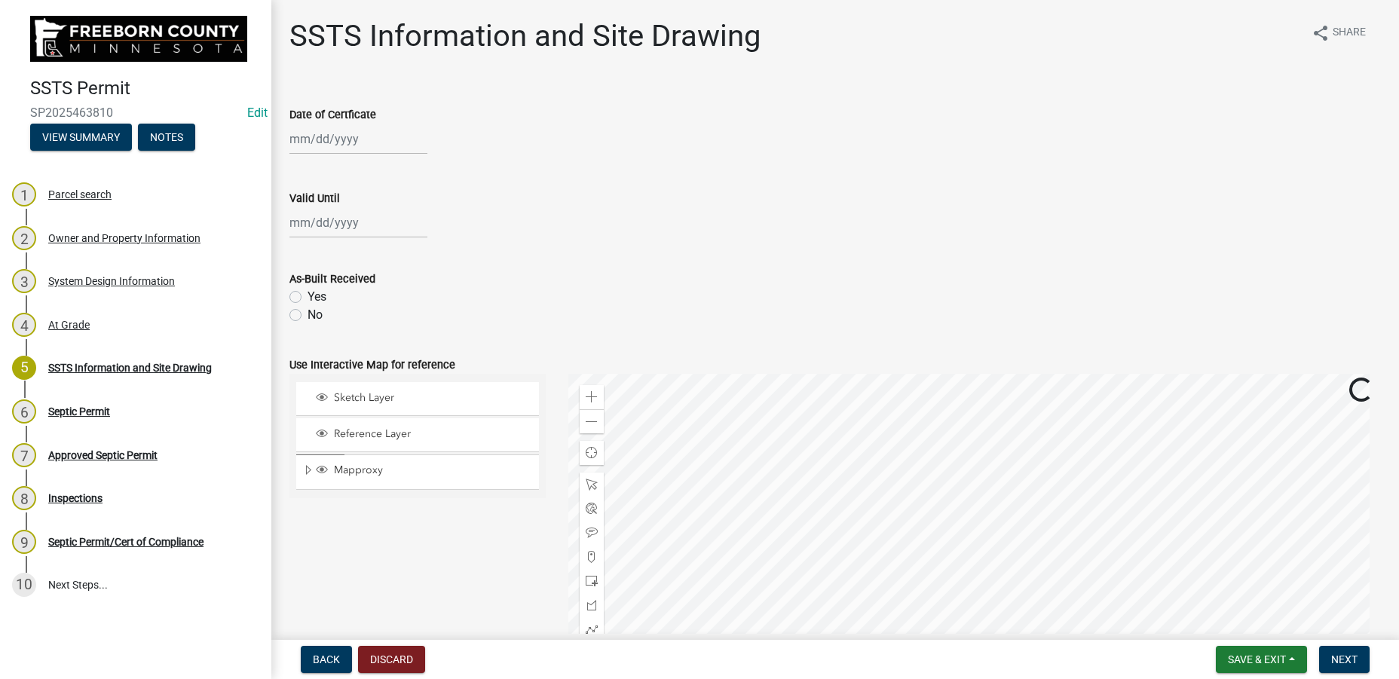
select select "8"
select select "2025"
click at [344, 139] on input "Date of Certficate" at bounding box center [358, 139] width 138 height 31
click at [383, 265] on div "14" at bounding box center [377, 268] width 24 height 24
type input "[DATE]"
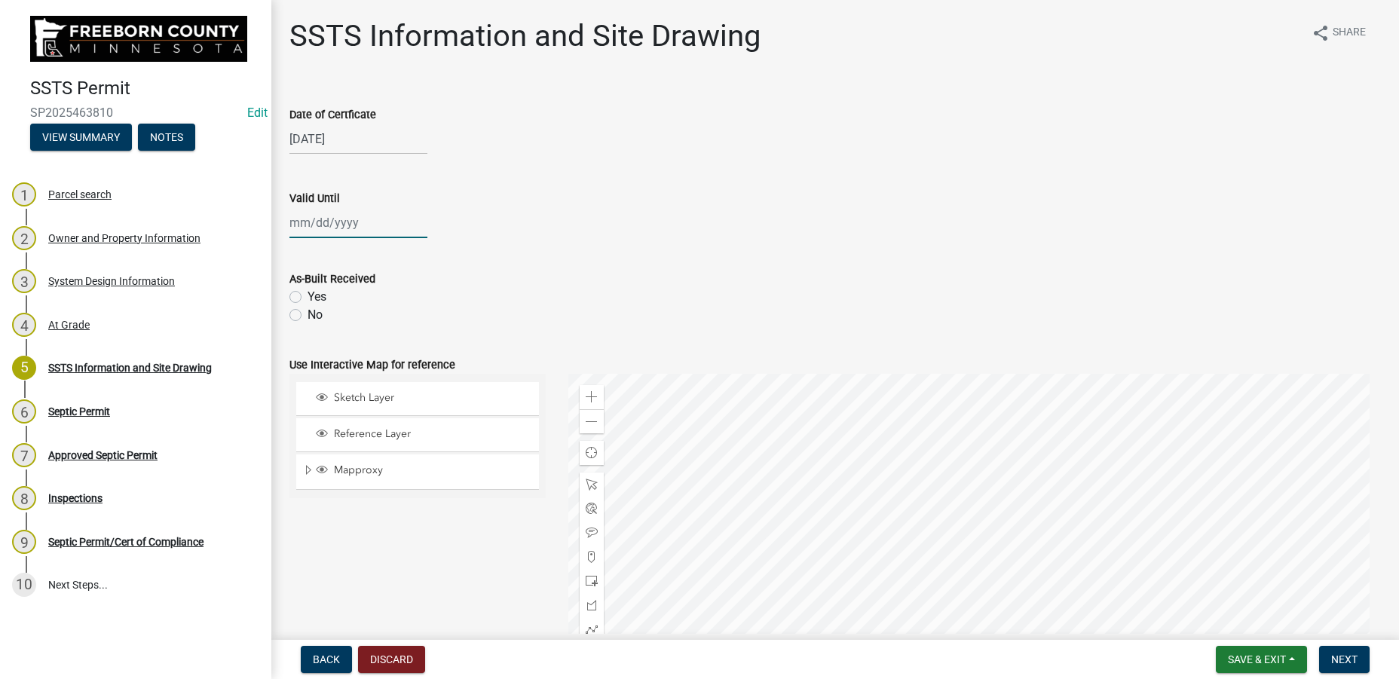
click at [330, 231] on input "Valid Until" at bounding box center [358, 222] width 138 height 31
select select "8"
select select "2025"
click at [316, 219] on input "Valid Until" at bounding box center [358, 222] width 138 height 31
type input "[DATE]"
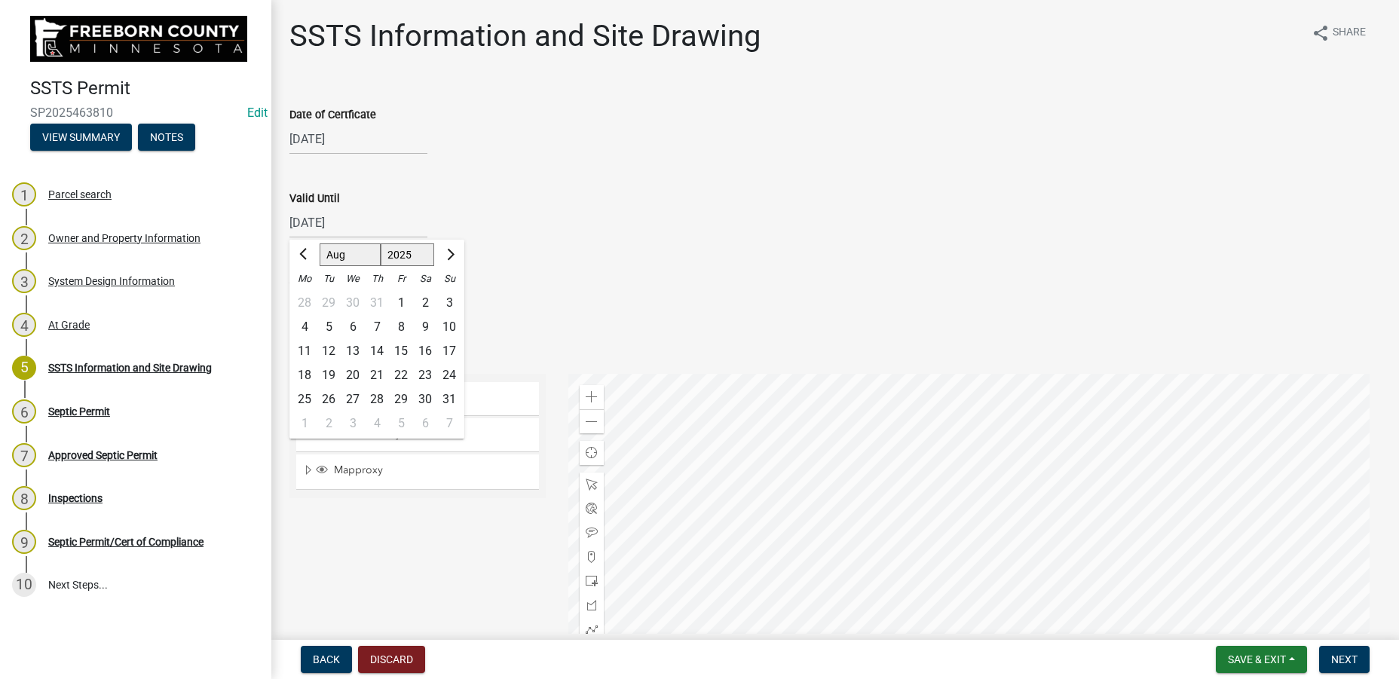
click at [520, 164] on wm-data-entity-input "Date of Certficate [DATE]" at bounding box center [834, 126] width 1091 height 84
click at [308, 314] on label "No" at bounding box center [315, 315] width 15 height 18
click at [308, 314] on input "No" at bounding box center [313, 311] width 10 height 10
radio input "true"
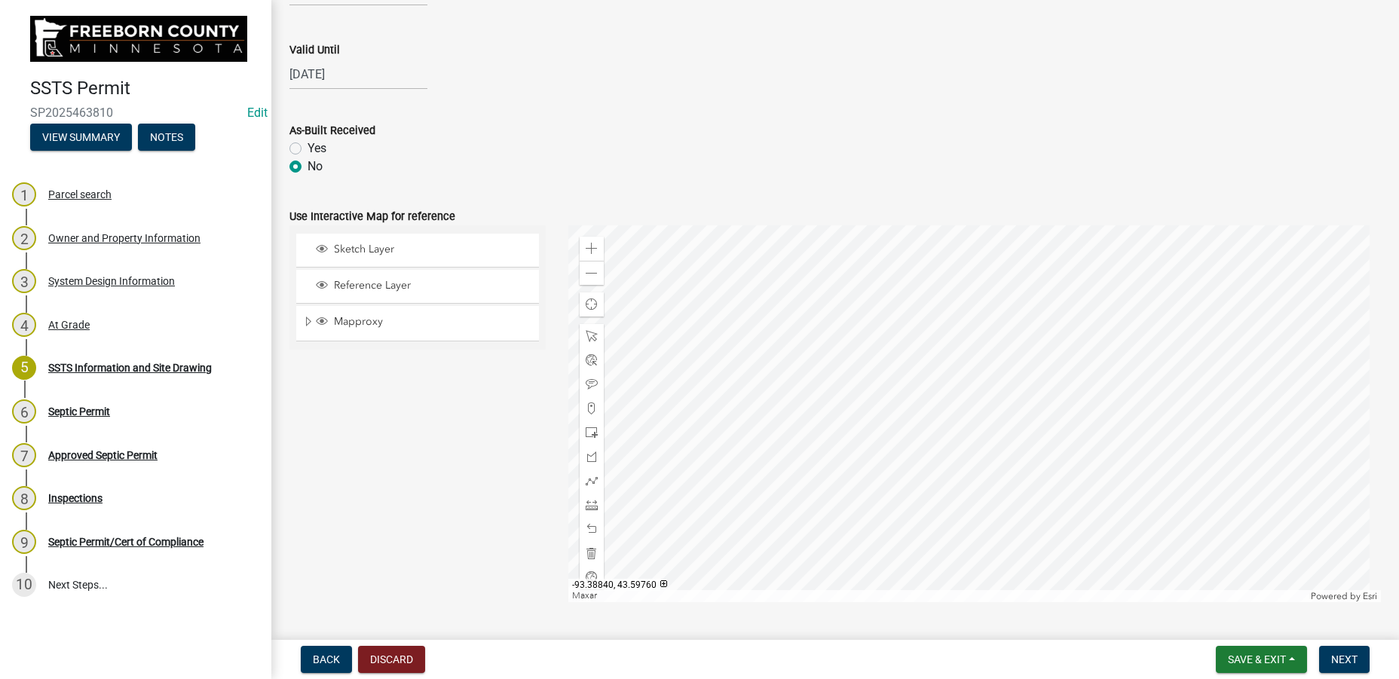
scroll to position [189, 0]
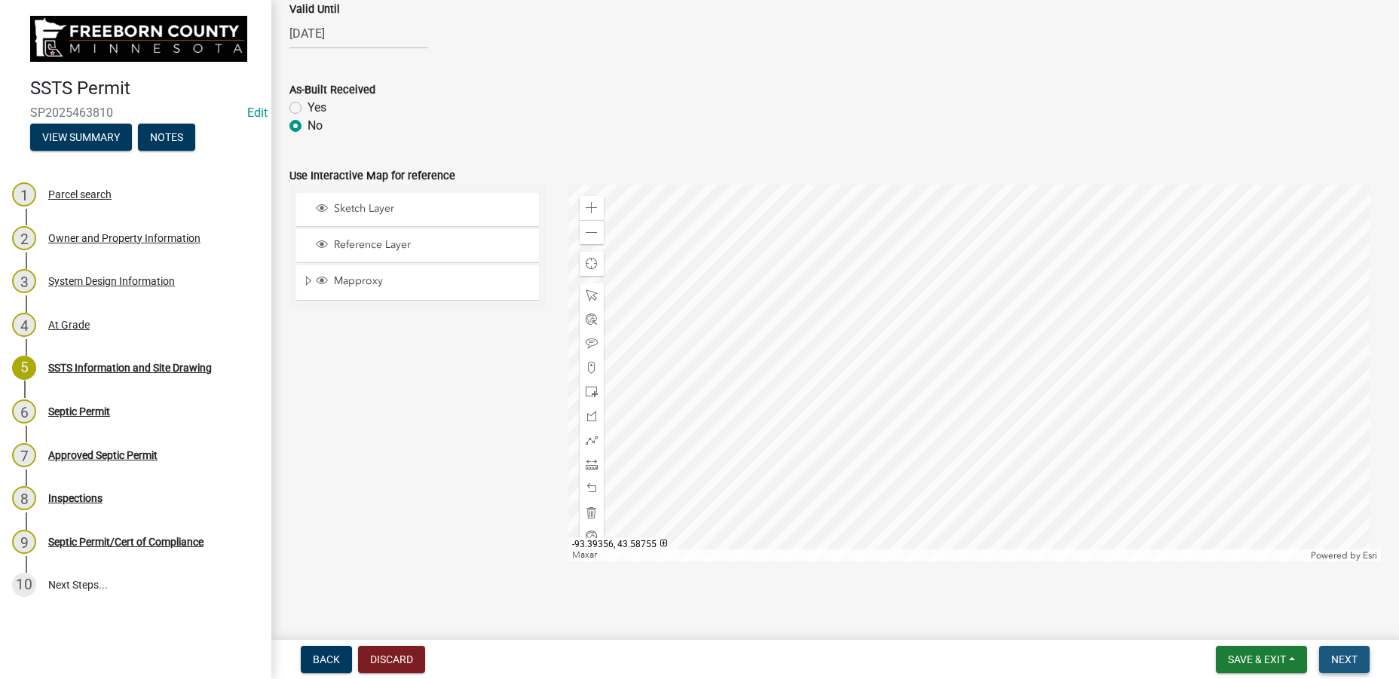
click at [1330, 667] on button "Next" at bounding box center [1344, 659] width 51 height 27
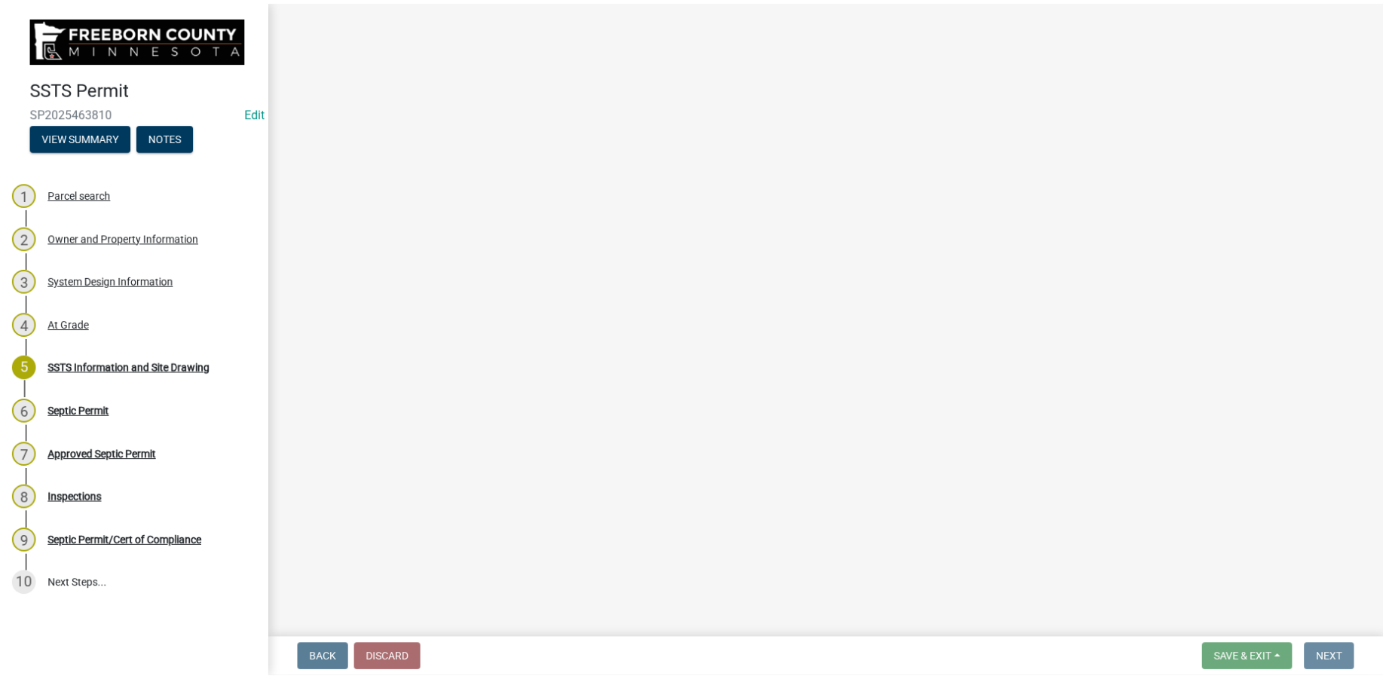
scroll to position [0, 0]
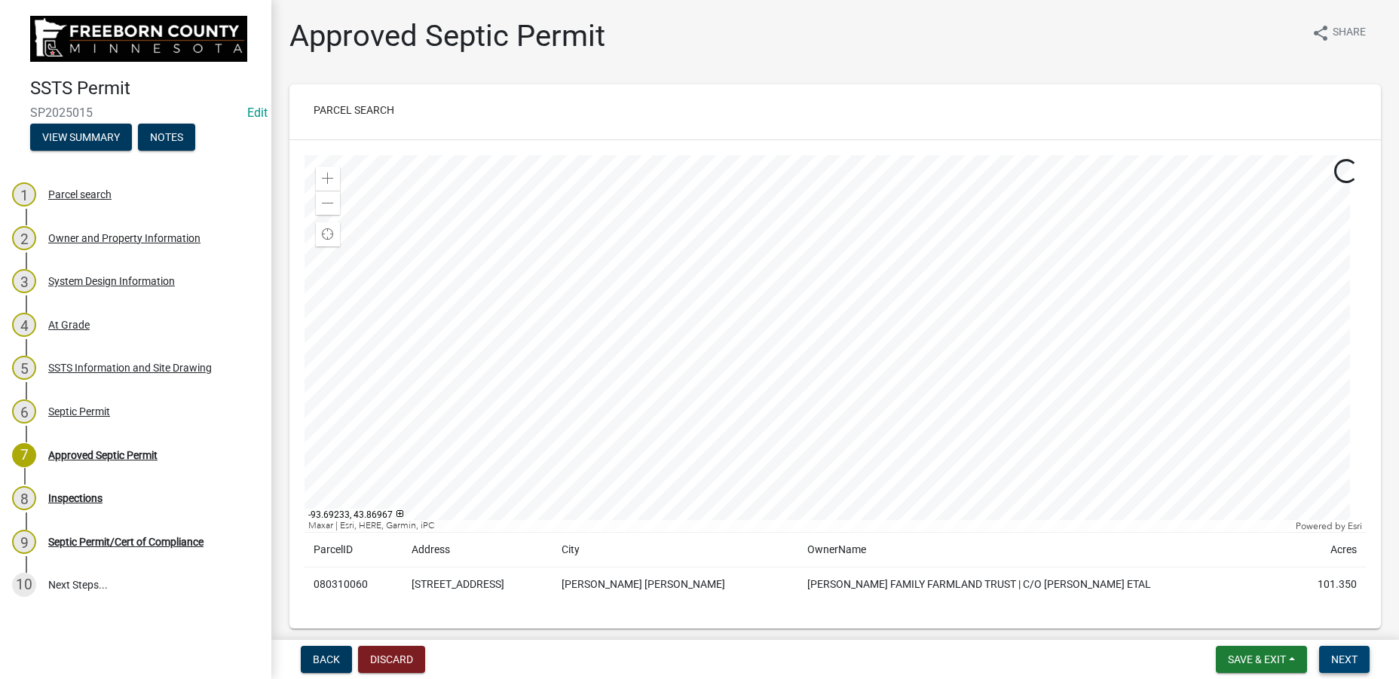
click at [1333, 662] on span "Next" at bounding box center [1344, 660] width 26 height 12
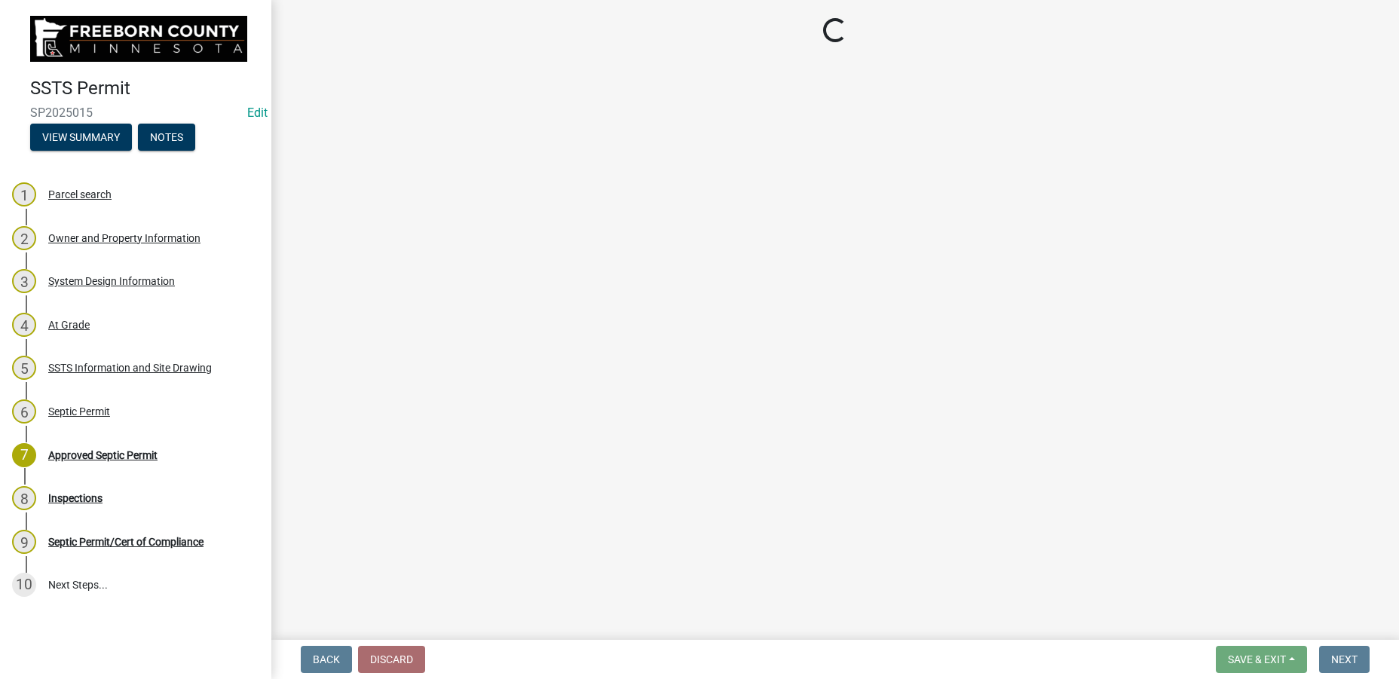
select select "53e6a5a5-4995-4462-9eb4-ac7a80fa0e93"
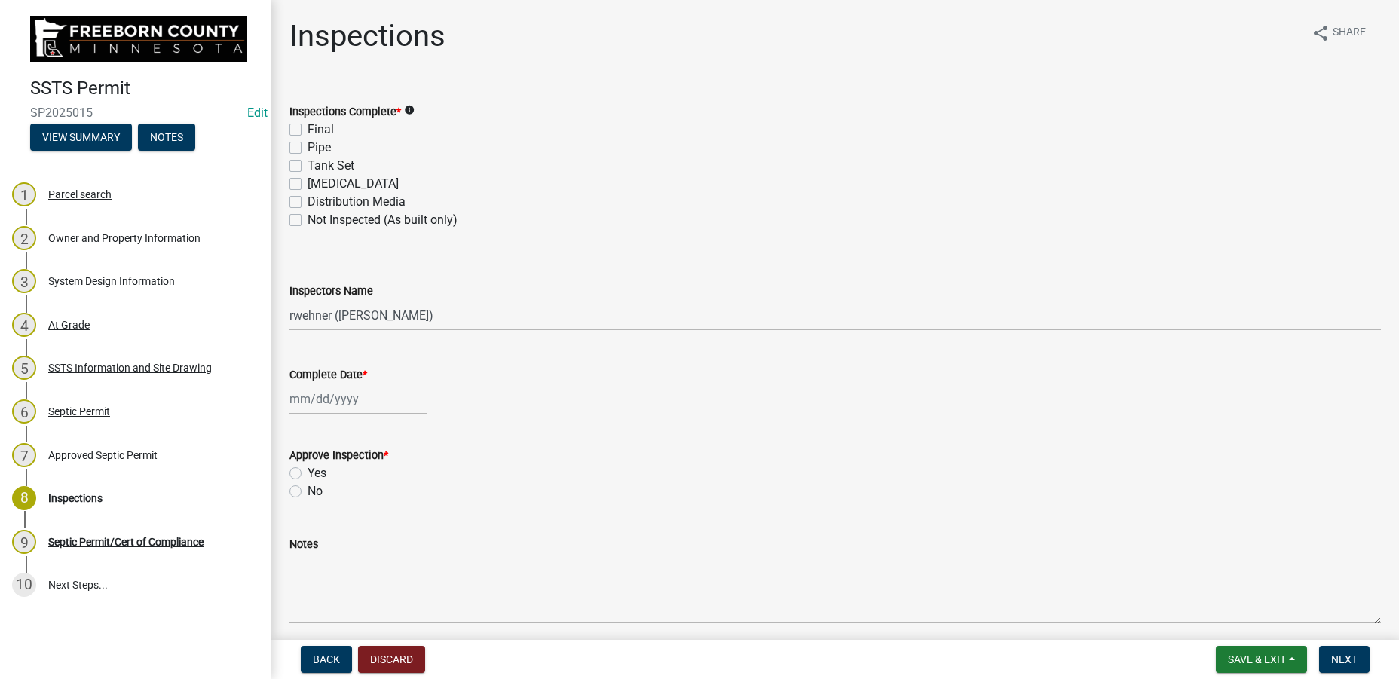
click at [308, 199] on label "Distribution Media" at bounding box center [357, 202] width 98 height 18
click at [308, 199] on input "Distribution Media" at bounding box center [313, 198] width 10 height 10
checkbox input "true"
checkbox input "false"
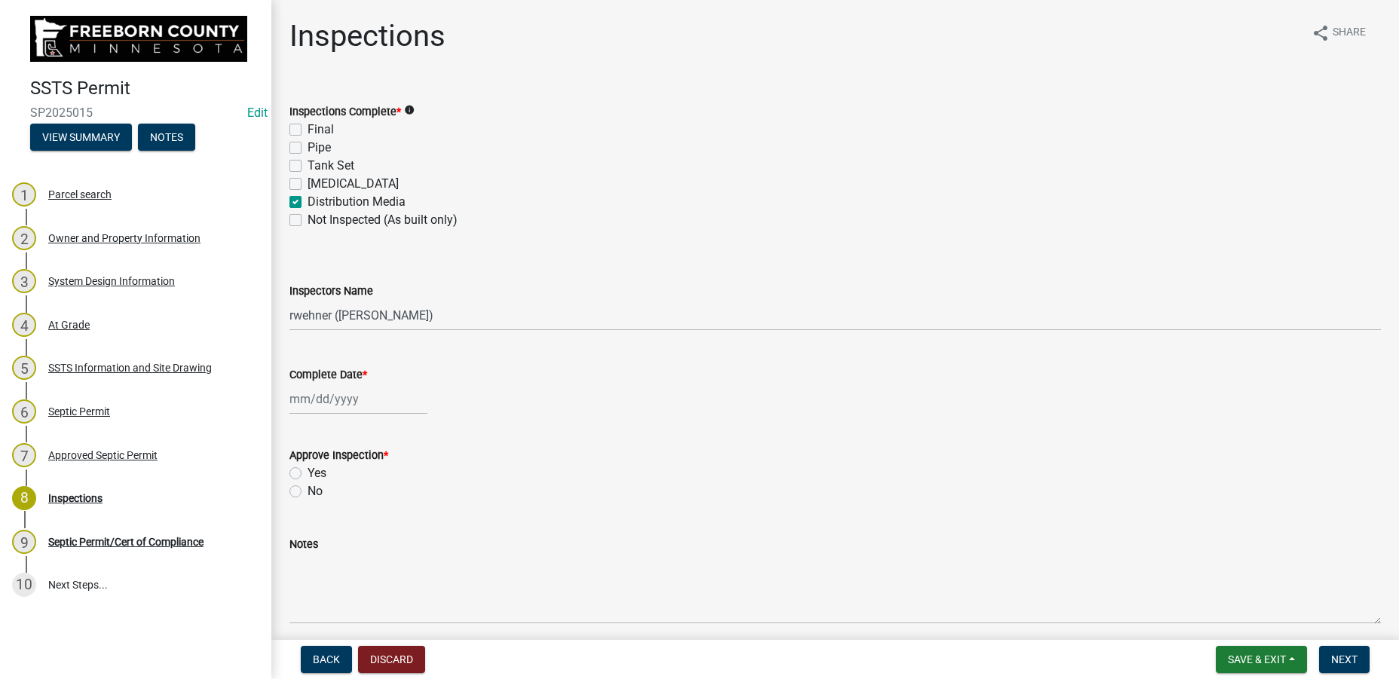
checkbox input "false"
checkbox input "true"
checkbox input "false"
click at [308, 150] on label "Pipe" at bounding box center [319, 148] width 23 height 18
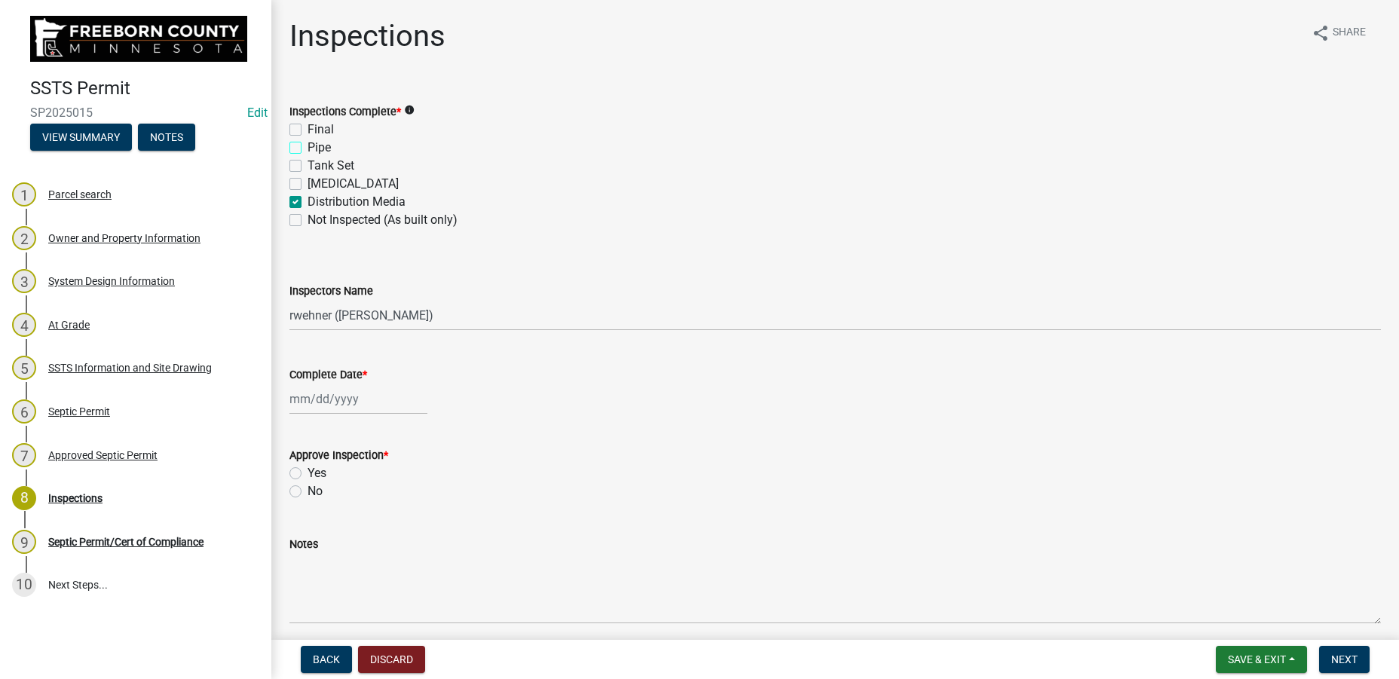
click at [308, 148] on input "Pipe" at bounding box center [313, 144] width 10 height 10
checkbox input "true"
checkbox input "false"
checkbox input "true"
checkbox input "false"
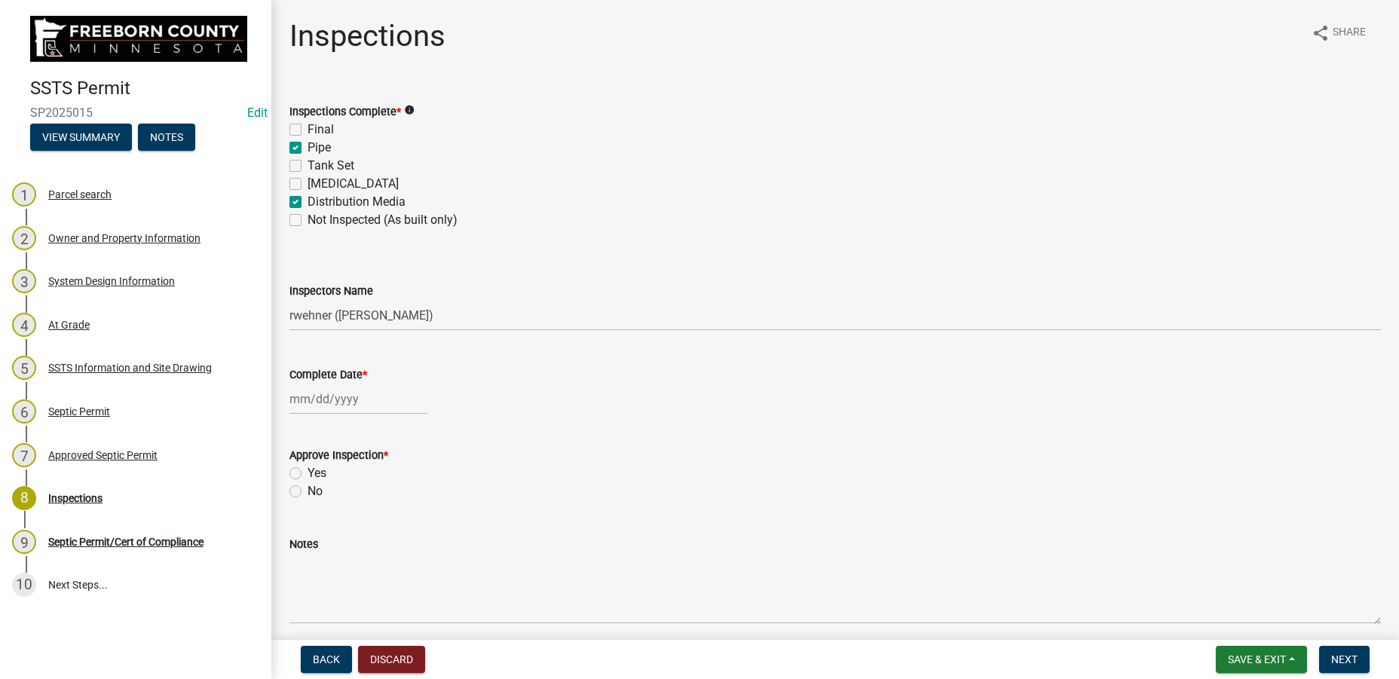
checkbox input "false"
checkbox input "true"
checkbox input "false"
click at [340, 406] on input "Complete Date *" at bounding box center [358, 399] width 138 height 31
select select "8"
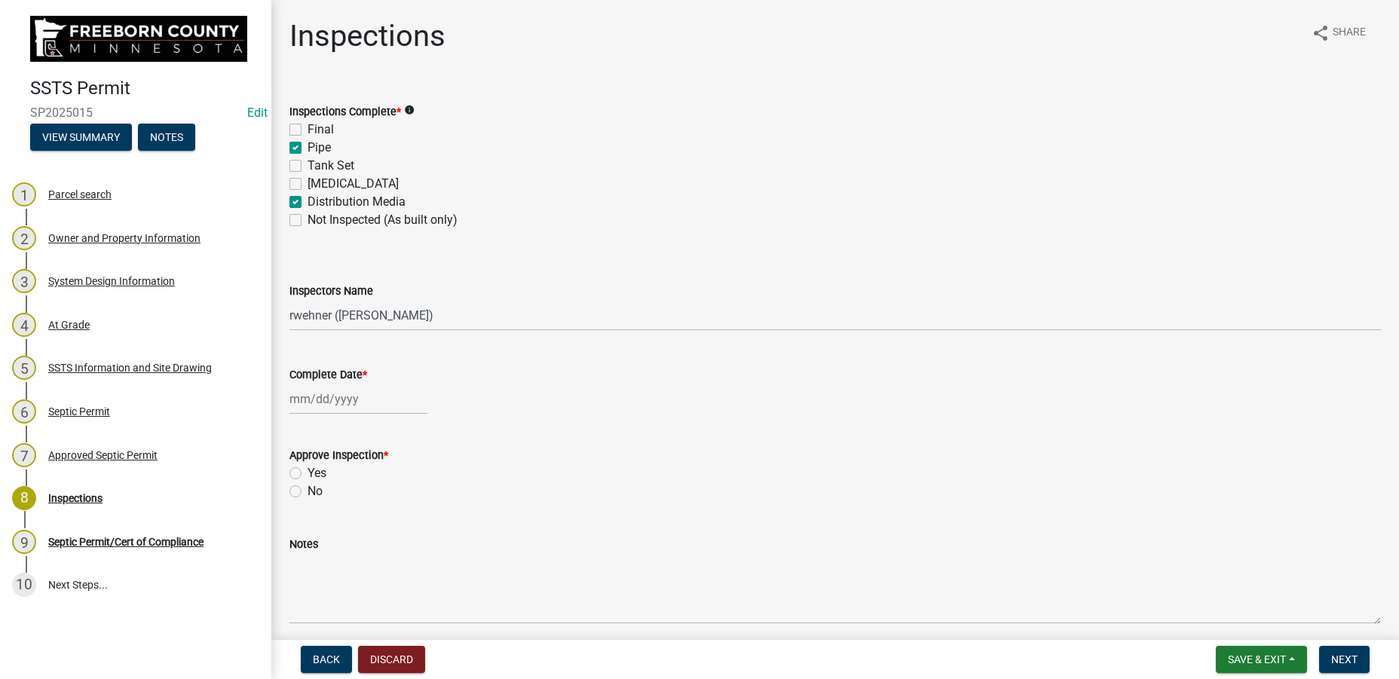
select select "2025"
click at [355, 527] on div "13" at bounding box center [353, 528] width 24 height 24
type input "[DATE]"
click at [308, 471] on label "Yes" at bounding box center [317, 473] width 19 height 18
click at [308, 471] on input "Yes" at bounding box center [313, 469] width 10 height 10
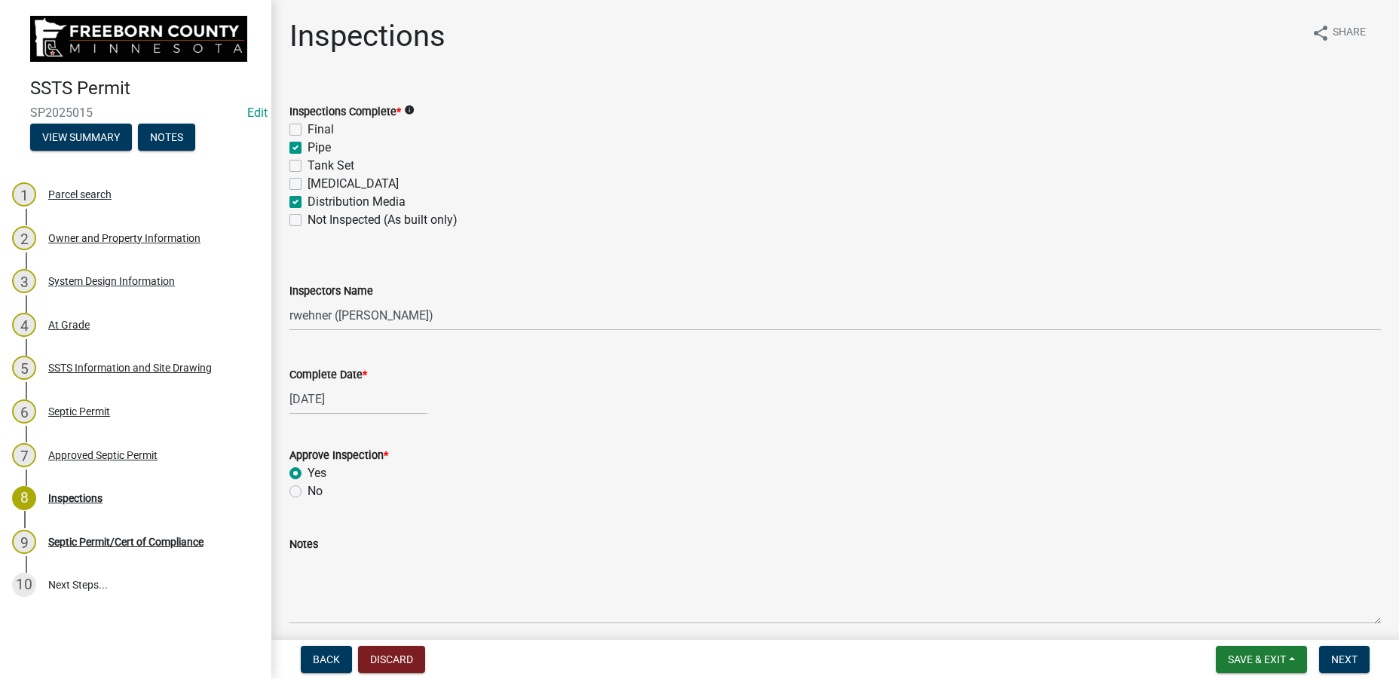
radio input "true"
click at [1339, 666] on button "Next" at bounding box center [1344, 659] width 51 height 27
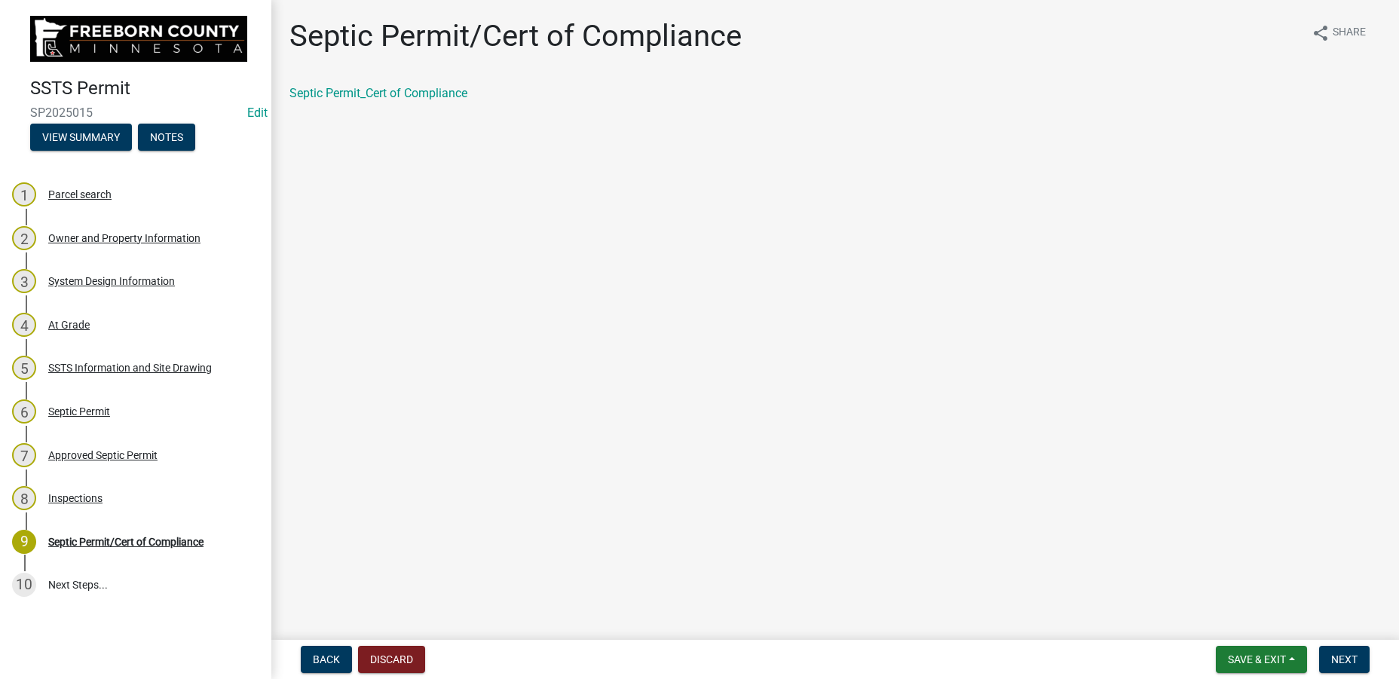
click at [417, 102] on div "Septic Permit_Cert of Compliance" at bounding box center [834, 93] width 1091 height 18
click at [1348, 664] on span "Next" at bounding box center [1344, 660] width 26 height 12
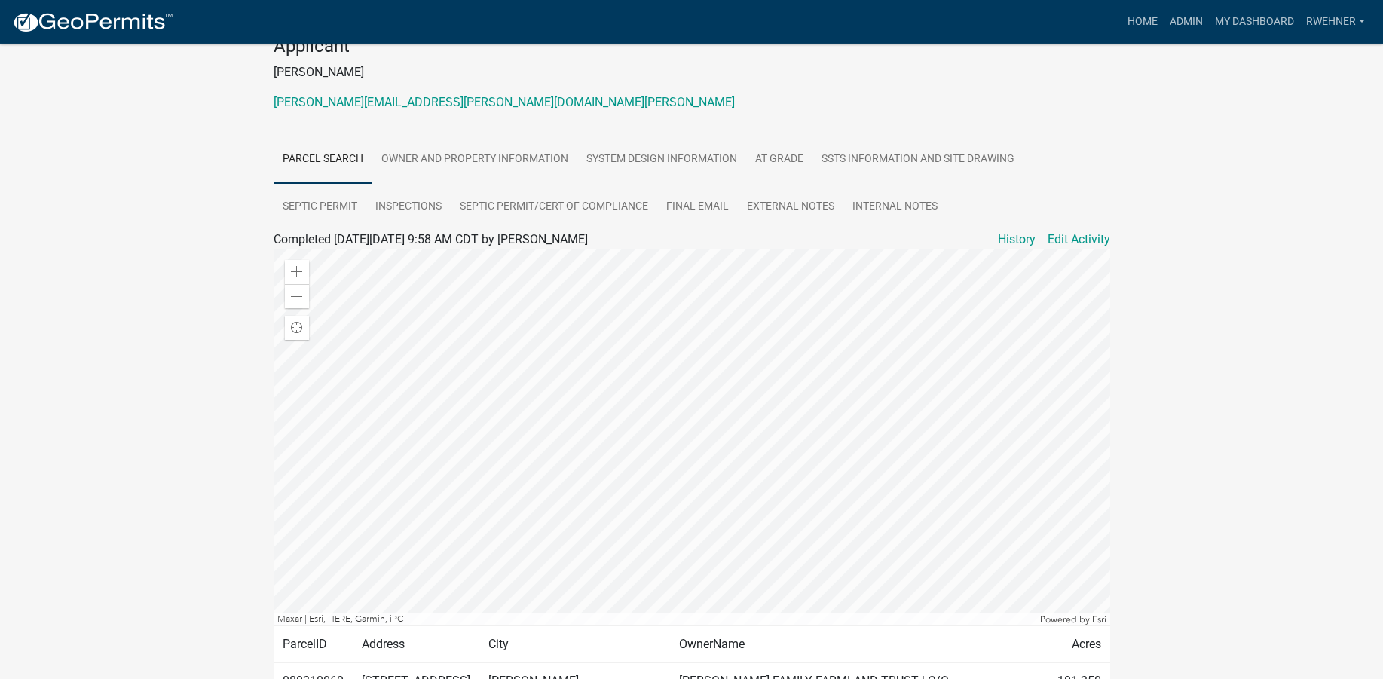
scroll to position [259, 0]
